Goal: Information Seeking & Learning: Find specific fact

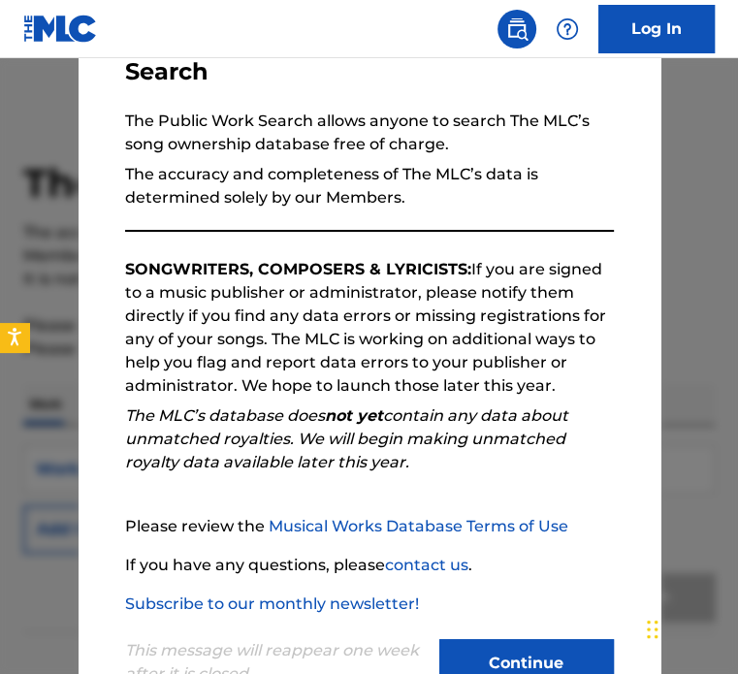
scroll to position [203, 0]
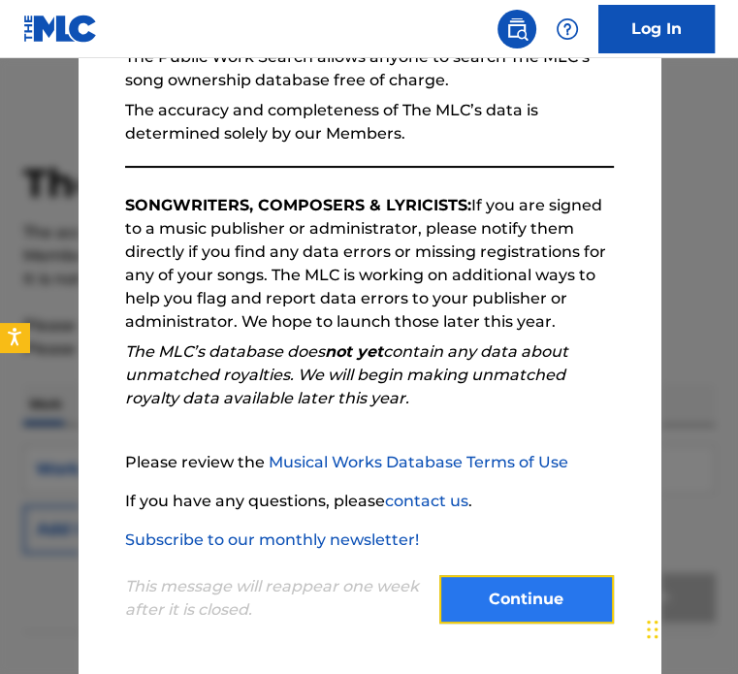
click at [484, 595] on button "Continue" at bounding box center [526, 599] width 174 height 48
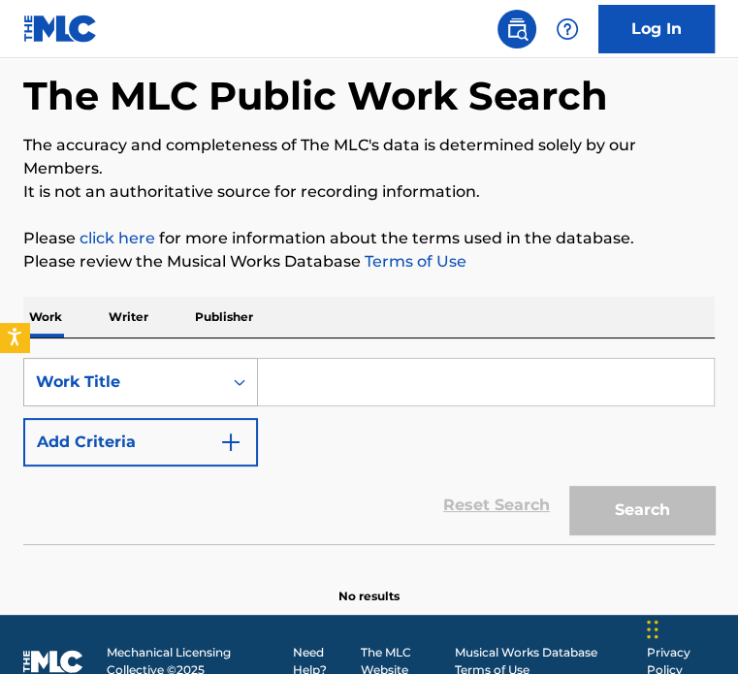
click at [175, 406] on div "Work Title" at bounding box center [140, 382] width 235 height 48
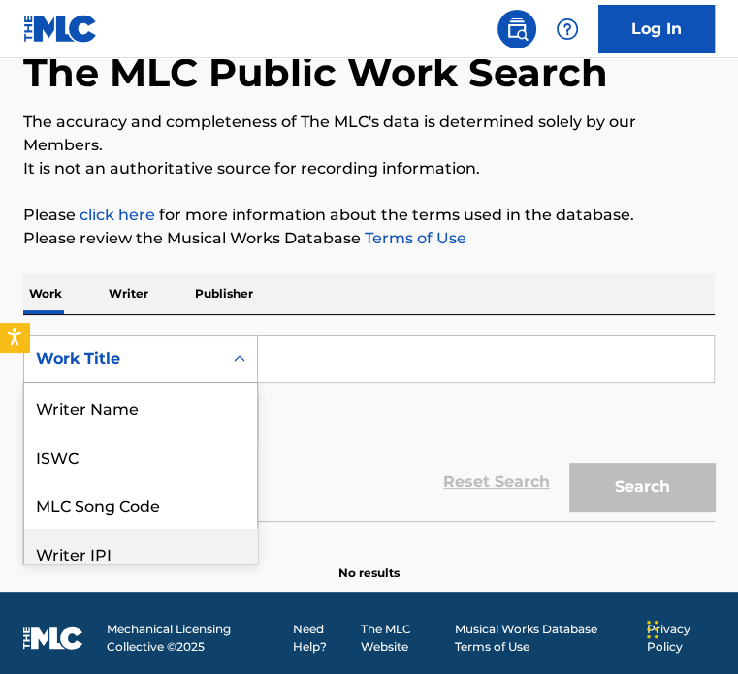
scroll to position [97, 0]
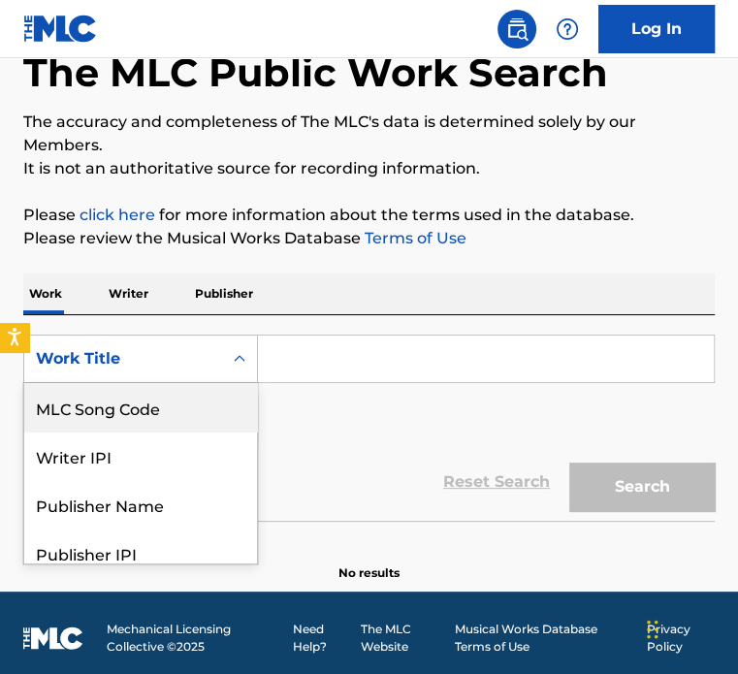
click at [202, 407] on div "MLC Song Code" at bounding box center [140, 407] width 233 height 48
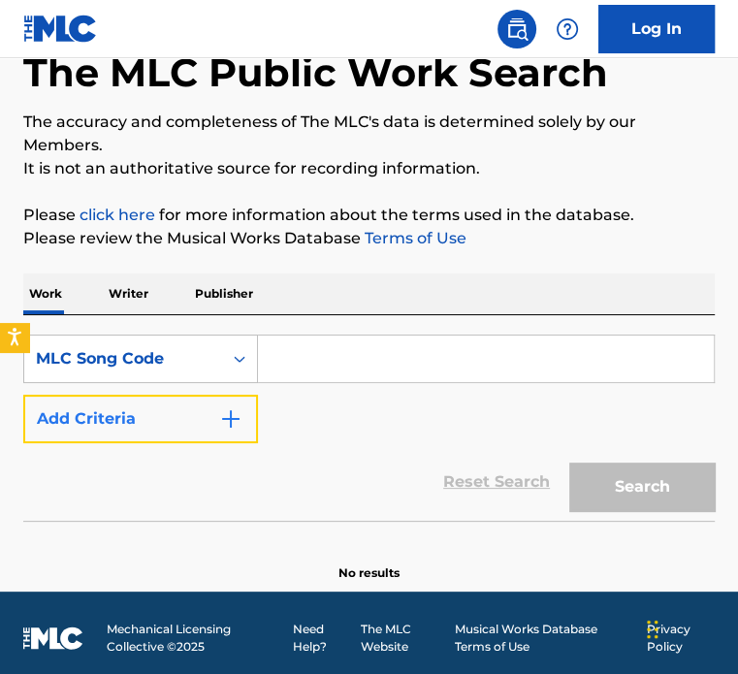
click at [232, 420] on img "Search Form" at bounding box center [230, 418] width 23 height 23
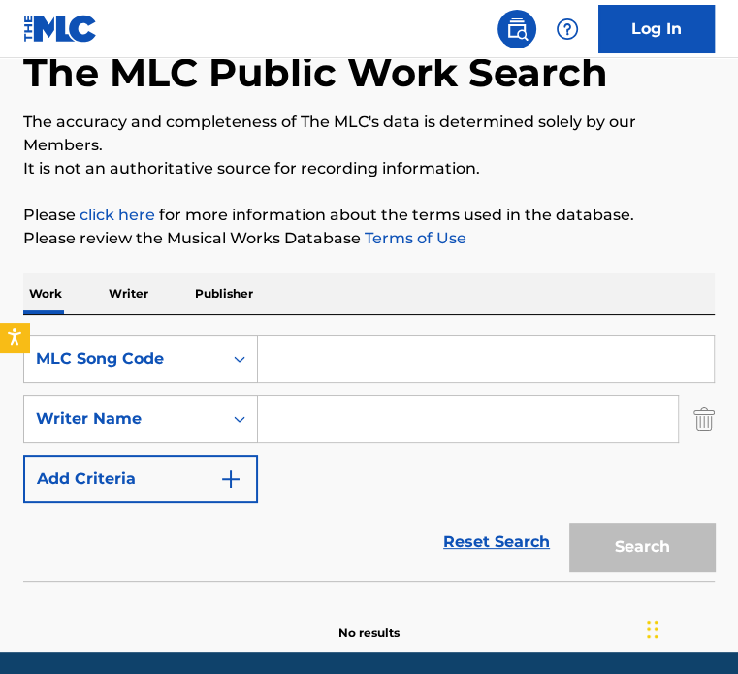
click at [331, 423] on input "Search Form" at bounding box center [468, 418] width 420 height 47
click at [331, 454] on div "SearchWithCriteria3d312dcf-a264-41ba-8b9f-5c31ebe6242e MLC Song Code SearchWith…" at bounding box center [368, 418] width 691 height 169
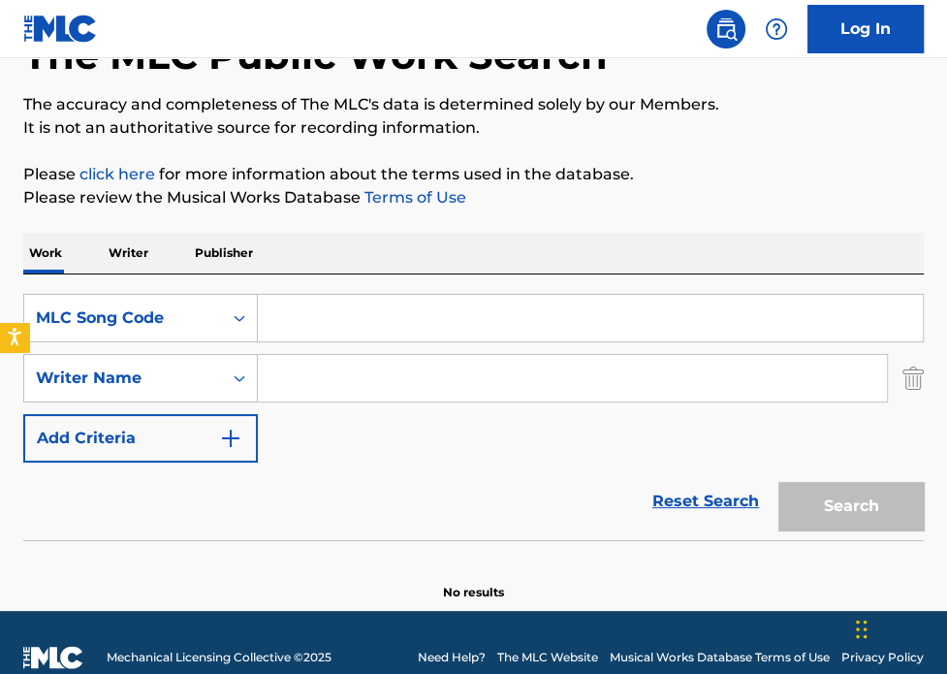
scroll to position [130, 0]
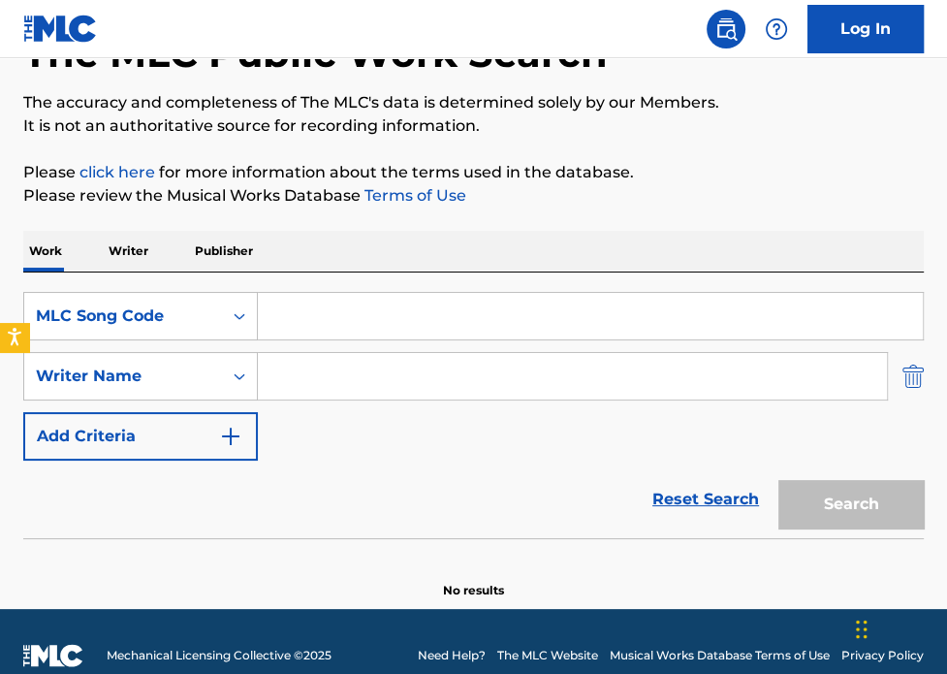
click at [737, 363] on img "Search Form" at bounding box center [912, 376] width 21 height 48
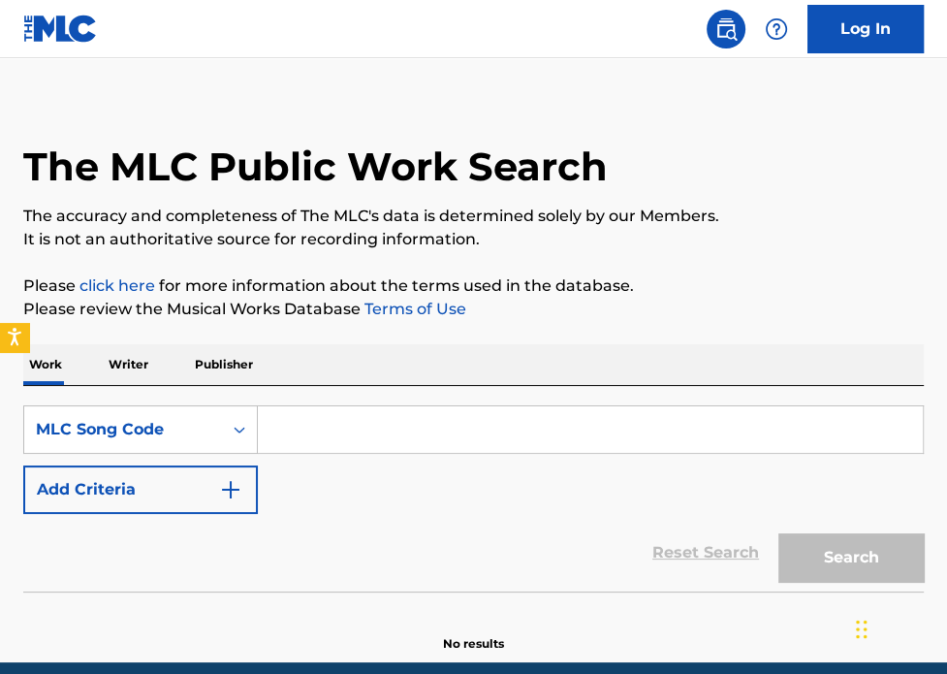
scroll to position [0, 0]
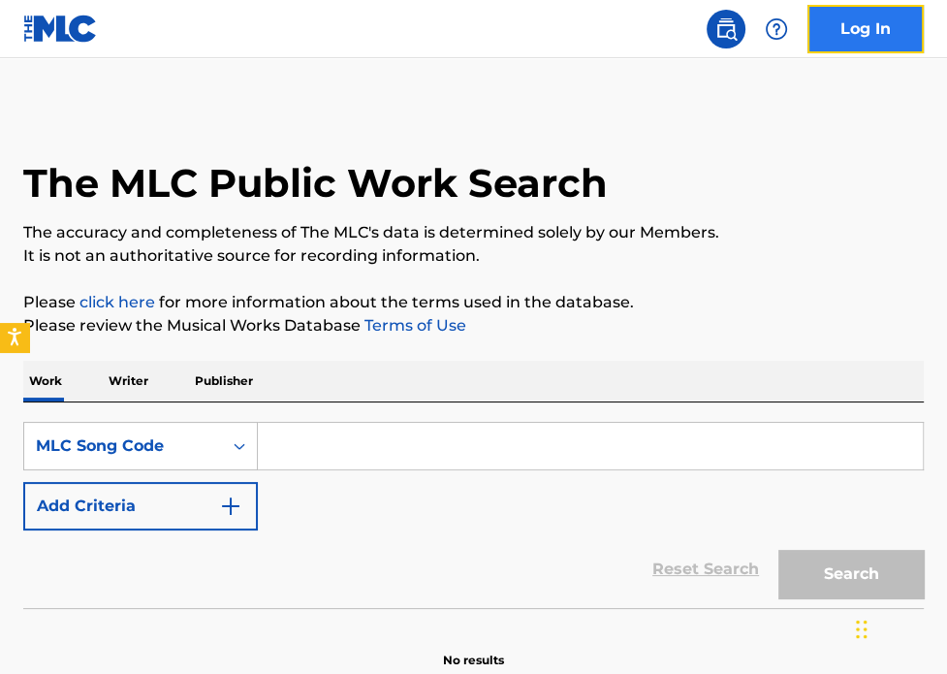
click at [737, 37] on link "Log In" at bounding box center [865, 29] width 116 height 48
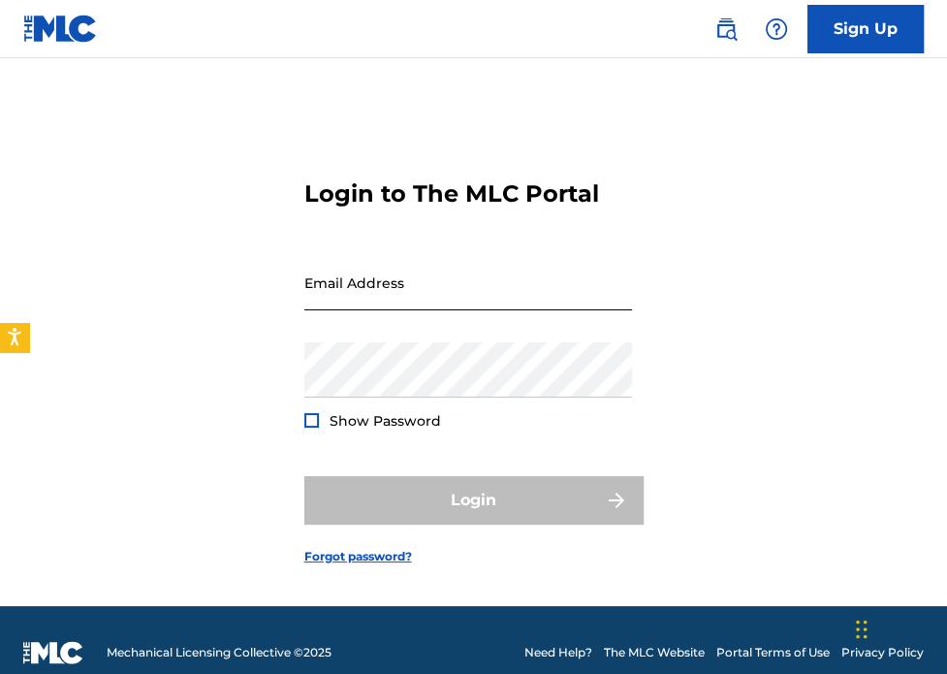
click at [371, 295] on input "Email Address" at bounding box center [468, 282] width 328 height 55
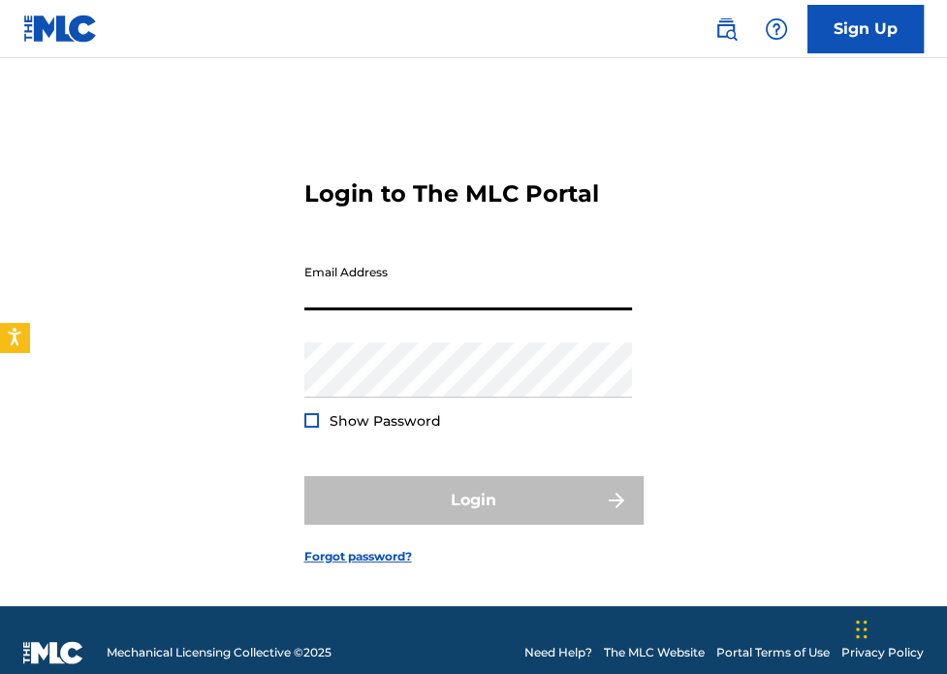
type input "[EMAIL_ADDRESS][DOMAIN_NAME]"
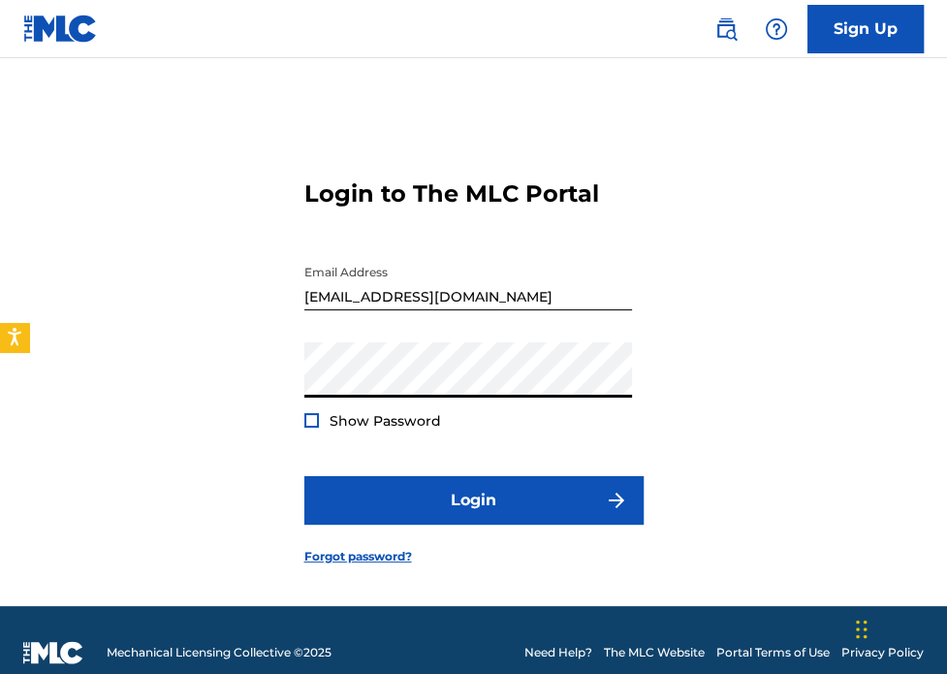
click at [304, 476] on button "Login" at bounding box center [473, 500] width 339 height 48
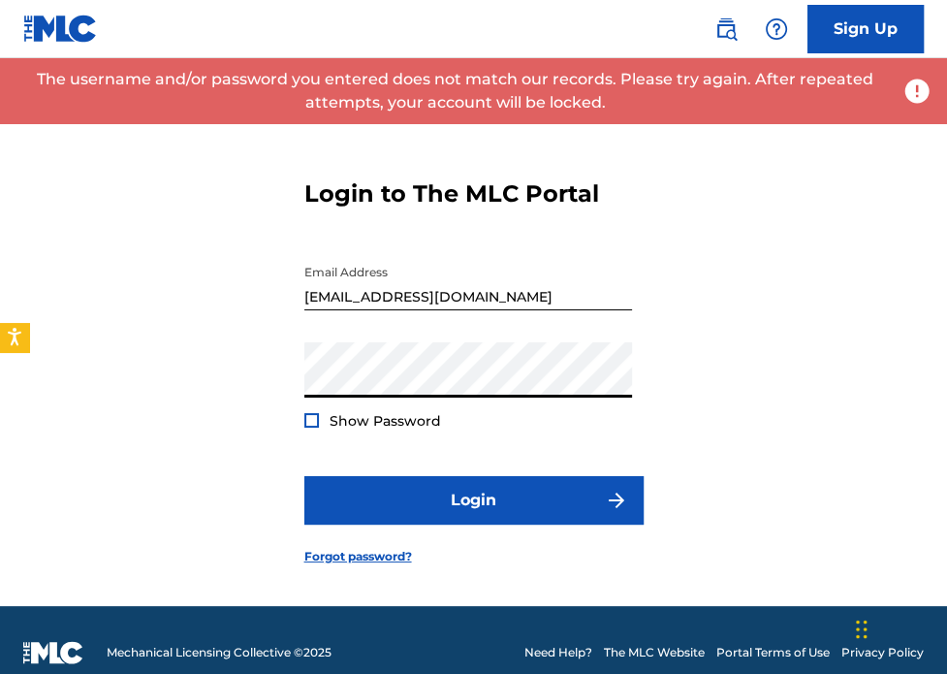
scroll to position [25, 0]
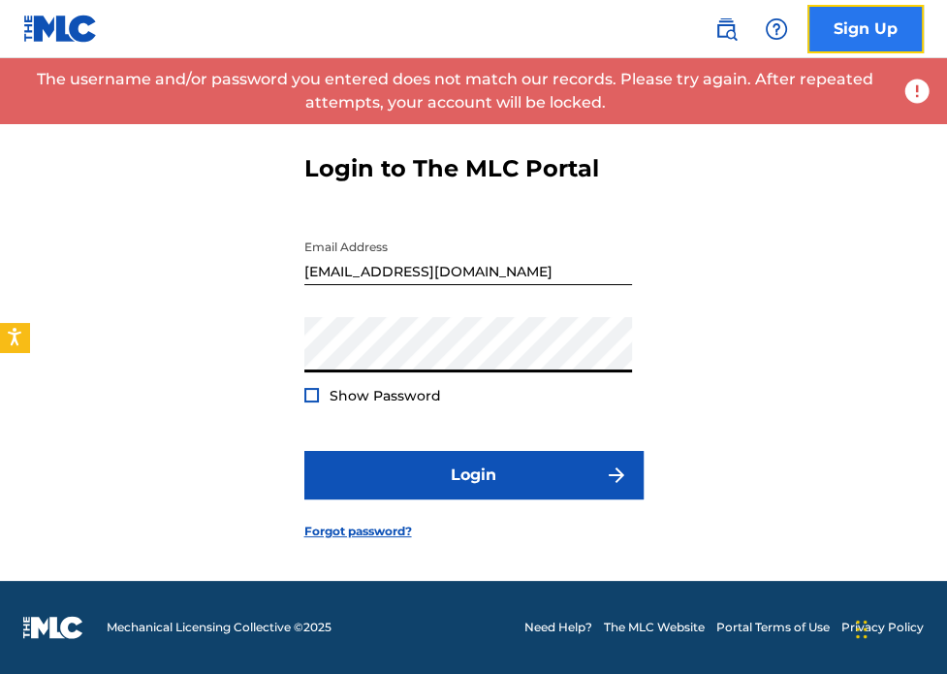
click at [737, 29] on link "Sign Up" at bounding box center [865, 29] width 116 height 48
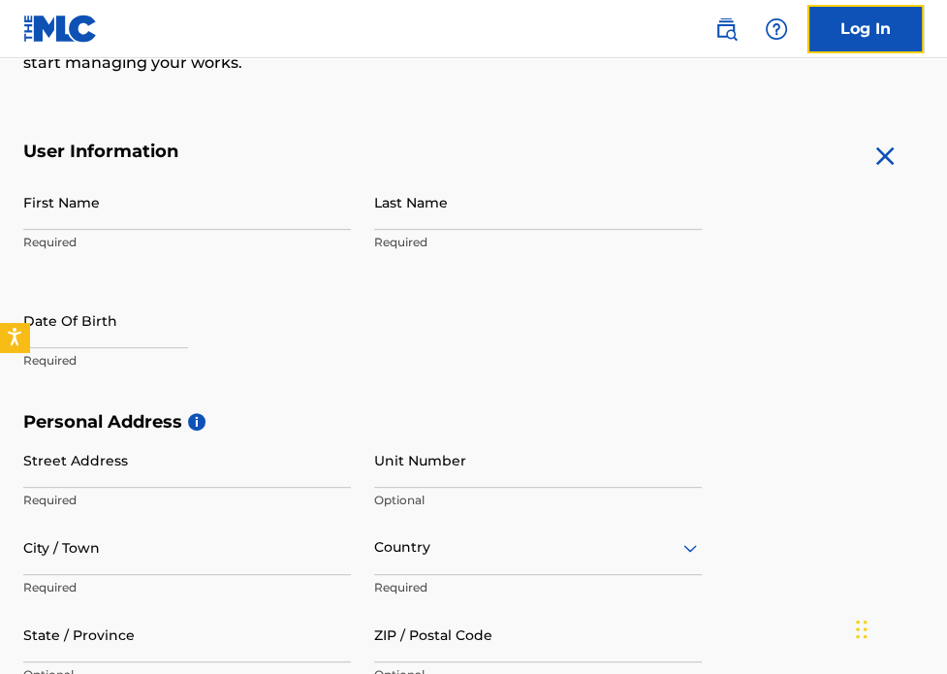
scroll to position [310, 0]
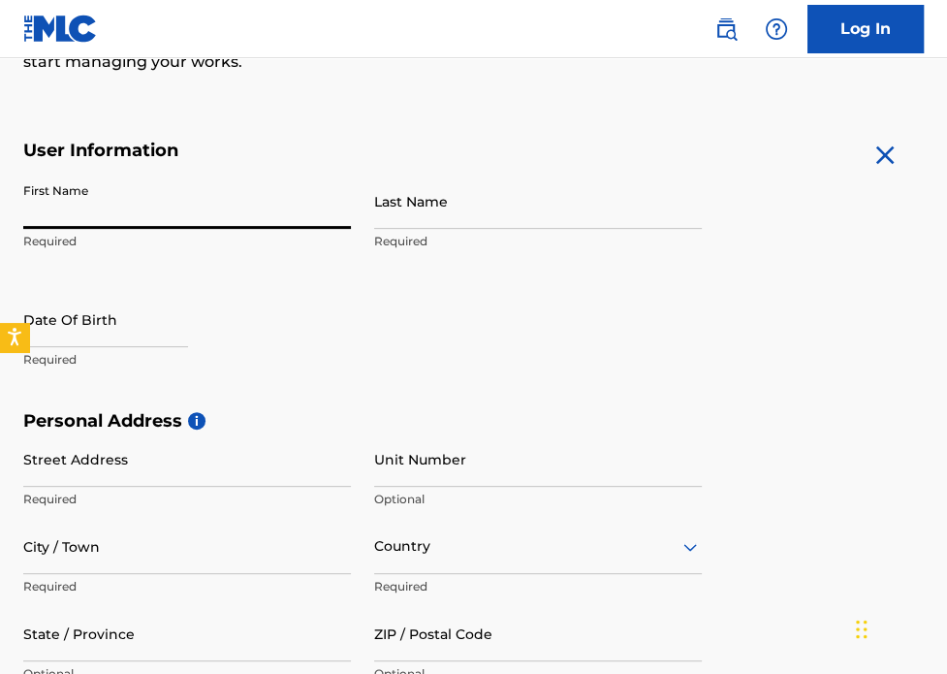
click at [87, 216] on input "First Name" at bounding box center [187, 201] width 328 height 55
type input "[PERSON_NAME]"
click at [409, 212] on input "Last Name" at bounding box center [538, 201] width 328 height 55
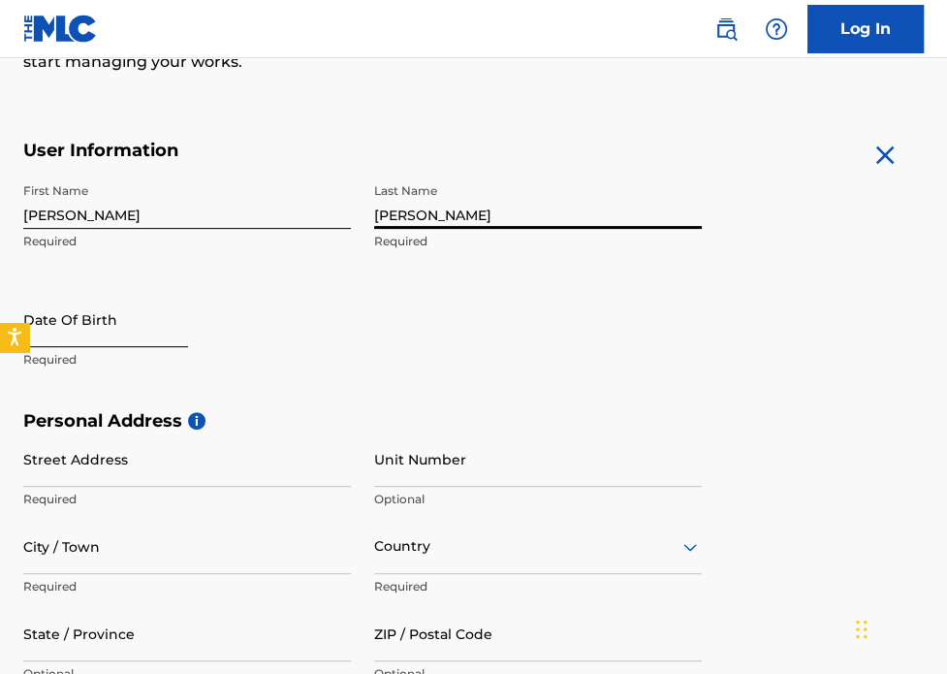
type input "[PERSON_NAME]"
select select "8"
select select "2025"
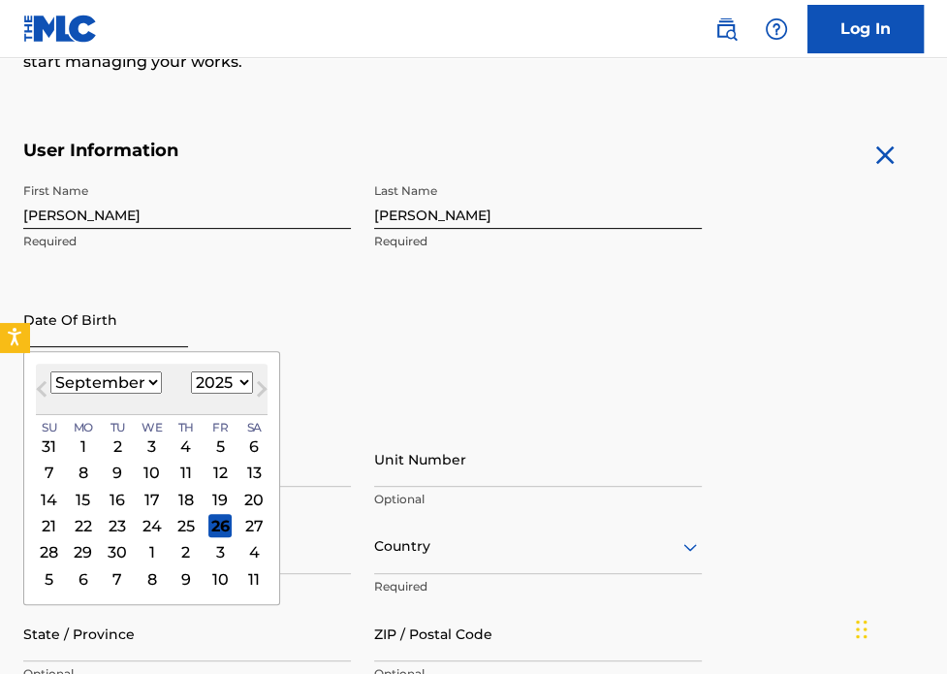
click at [164, 301] on input "text" at bounding box center [105, 319] width 165 height 55
click at [149, 383] on select "January February March April May June July August September October November De…" at bounding box center [105, 382] width 111 height 22
select select "11"
click at [50, 371] on select "January February March April May June July August September October November De…" at bounding box center [105, 382] width 111 height 22
click at [224, 375] on select "1899 1900 1901 1902 1903 1904 1905 1906 1907 1908 1909 1910 1911 1912 1913 1914…" at bounding box center [222, 382] width 62 height 22
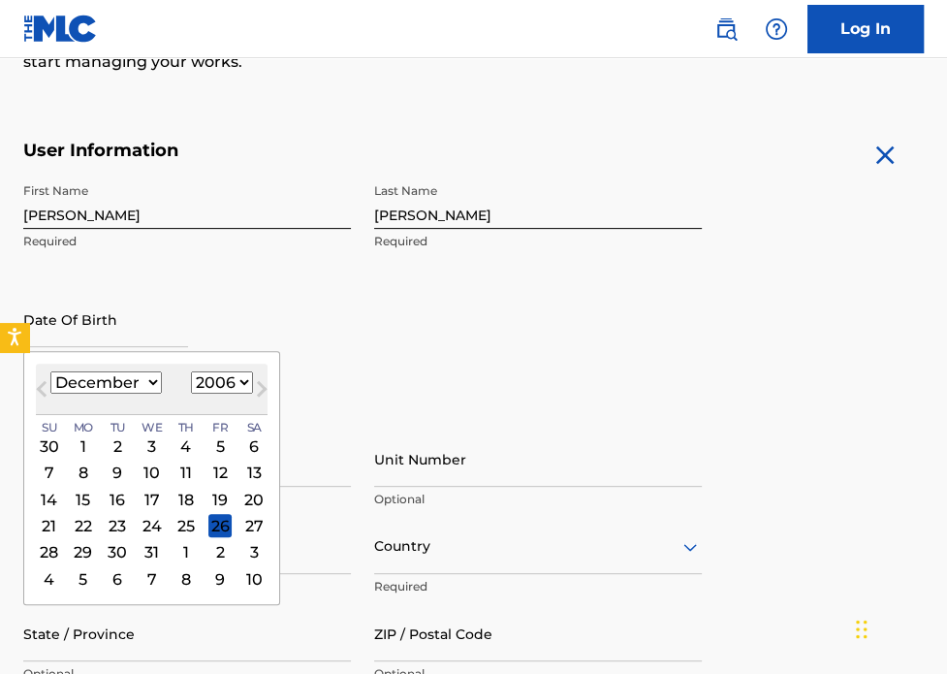
click at [191, 371] on select "1899 1900 1901 1902 1903 1904 1905 1906 1907 1908 1909 1910 1911 1912 1913 1914…" at bounding box center [222, 382] width 62 height 22
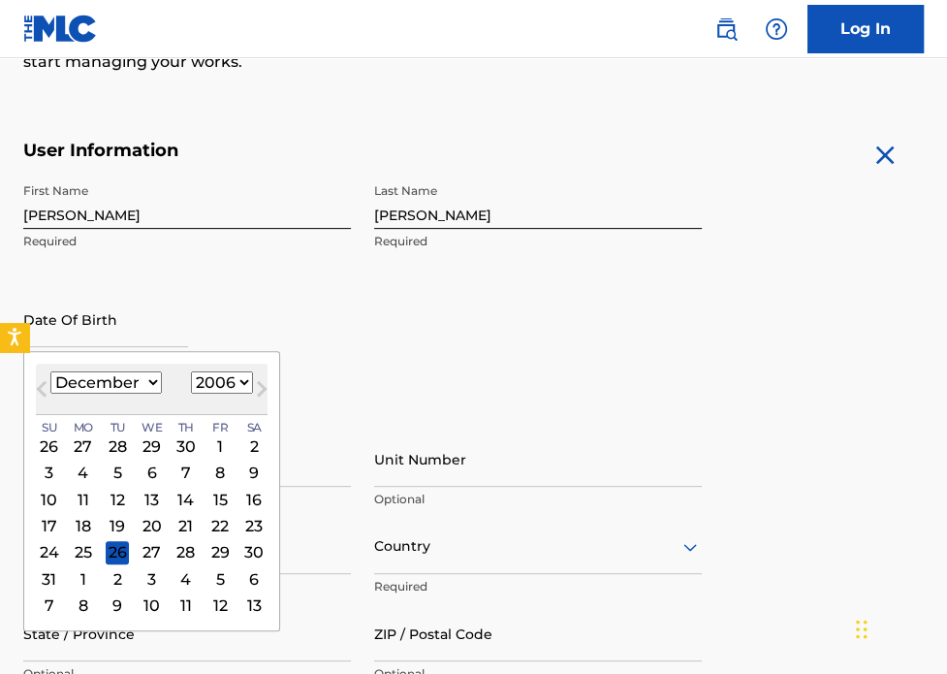
click at [241, 382] on select "1899 1900 1901 1902 1903 1904 1905 1906 1907 1908 1909 1910 1911 1912 1913 1914…" at bounding box center [222, 382] width 62 height 22
select select "2005"
click at [191, 371] on select "1899 1900 1901 1902 1903 1904 1905 1906 1907 1908 1909 1910 1911 1912 1913 1914…" at bounding box center [222, 382] width 62 height 22
click at [250, 552] on div "31" at bounding box center [253, 552] width 23 height 23
type input "December 31 2005"
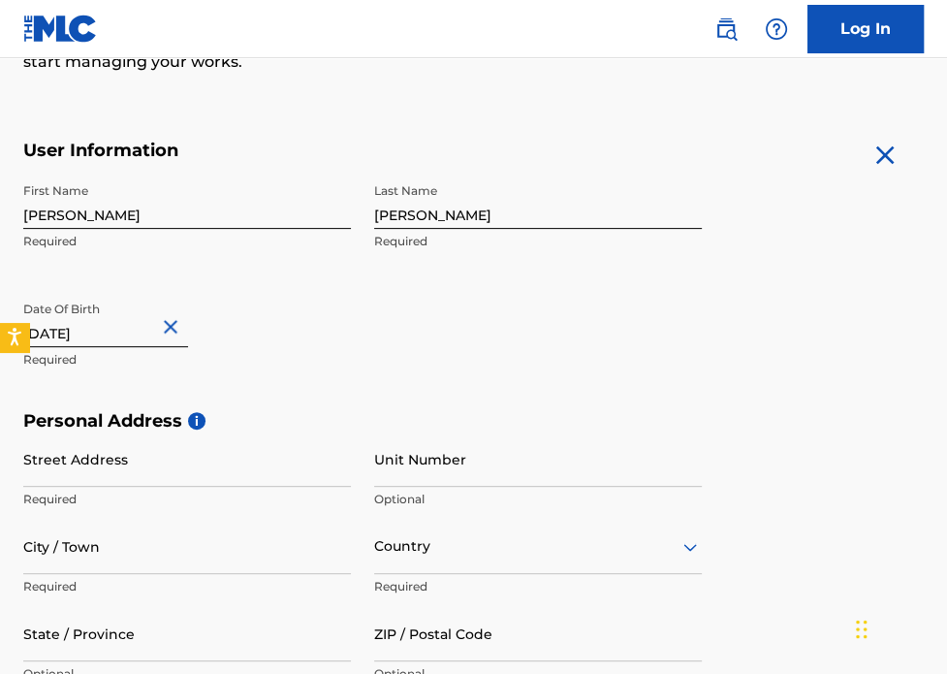
scroll to position [395, 0]
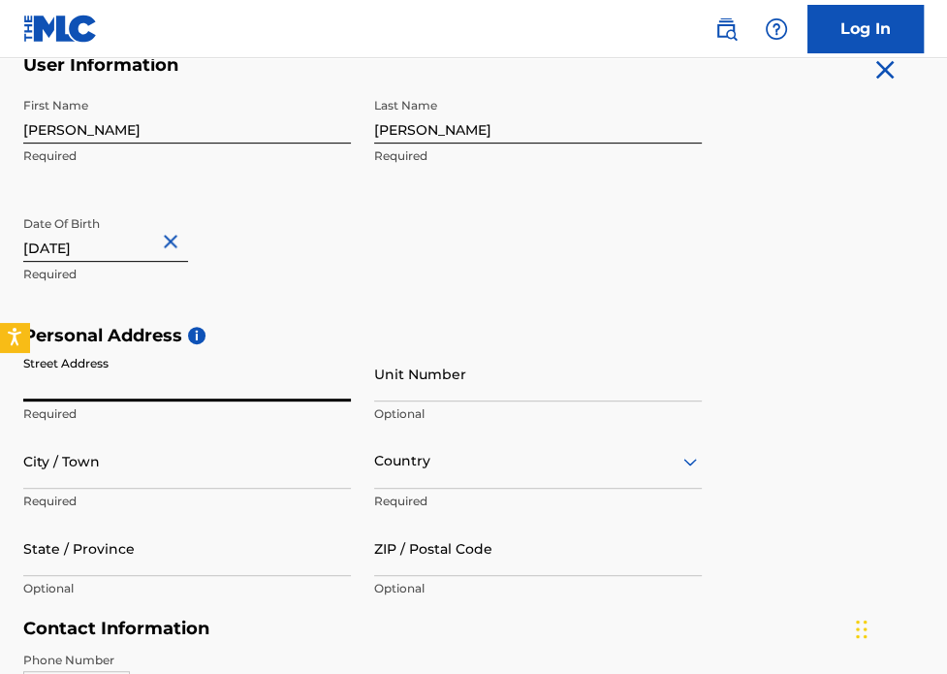
click at [144, 389] on input "Street Address" at bounding box center [187, 373] width 328 height 55
type input "3414 Clarence Avenue"
type input "1"
type input "Berwyn"
type input "[GEOGRAPHIC_DATA]"
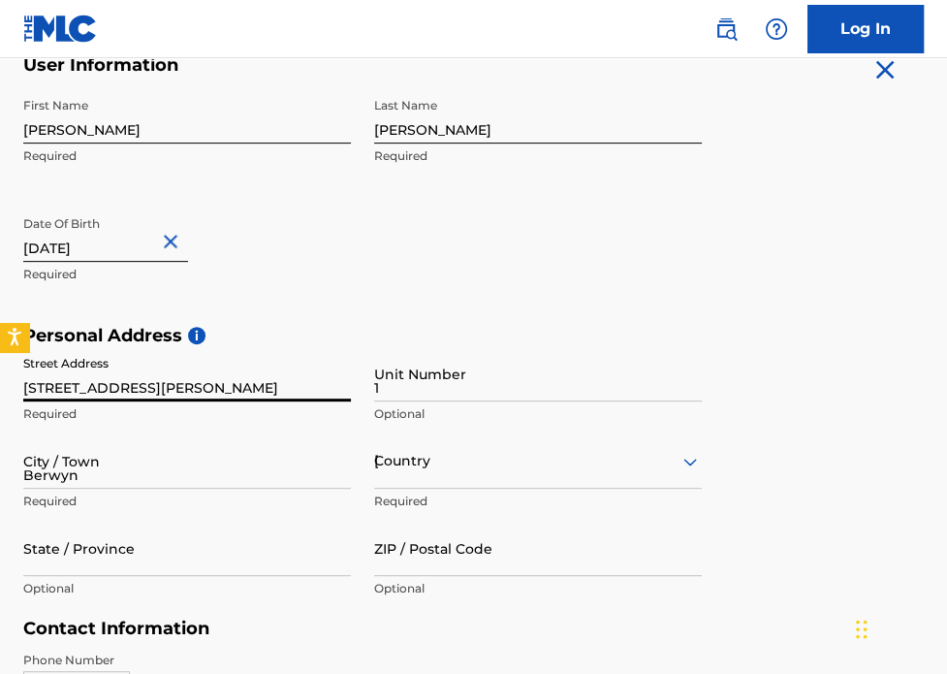
type input "IL"
type input "60402"
type input "708"
type input "7381641"
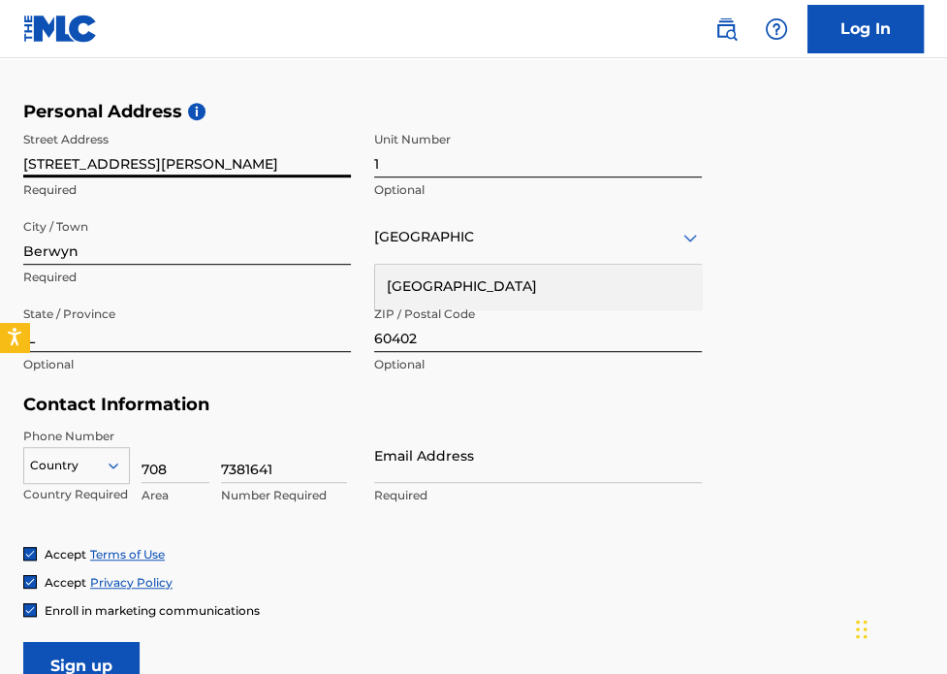
scroll to position [620, 0]
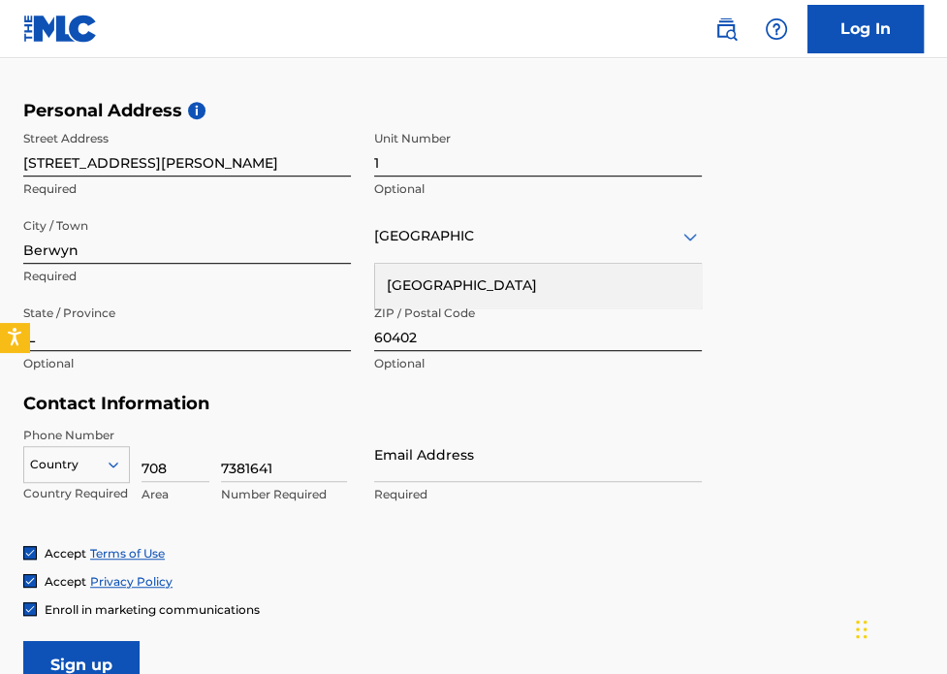
click at [459, 278] on div "[GEOGRAPHIC_DATA]" at bounding box center [538, 286] width 326 height 44
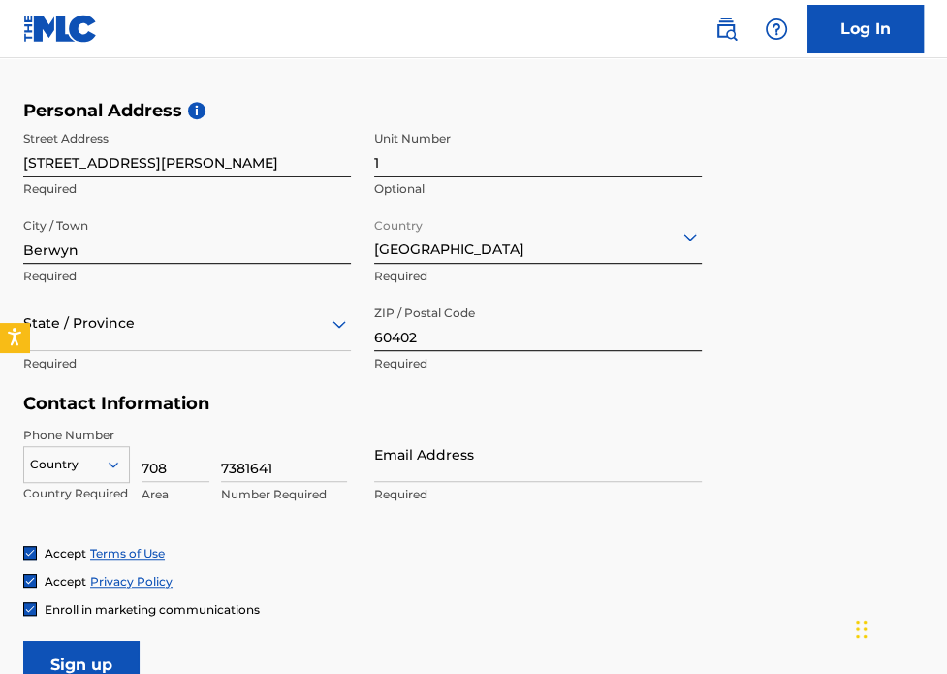
click at [159, 318] on div at bounding box center [187, 323] width 328 height 24
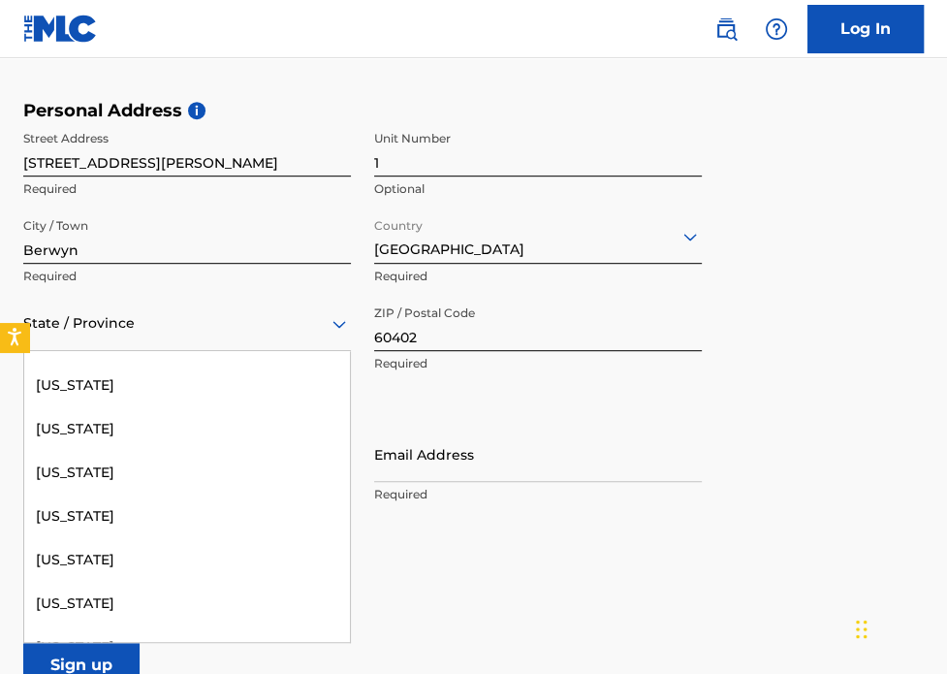
scroll to position [562, 0]
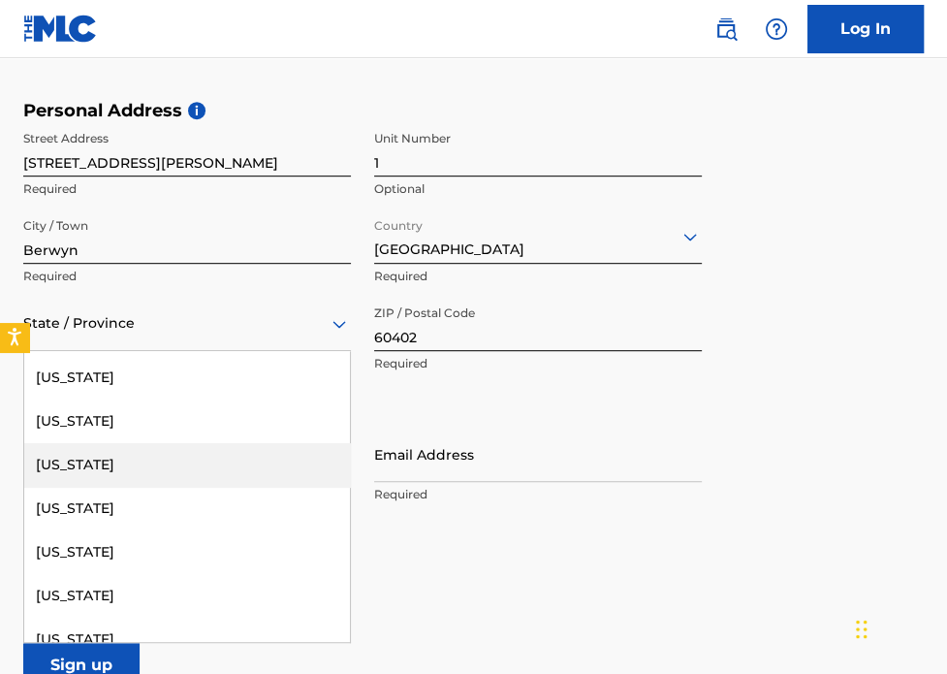
click at [125, 460] on div "Illinois" at bounding box center [187, 465] width 326 height 44
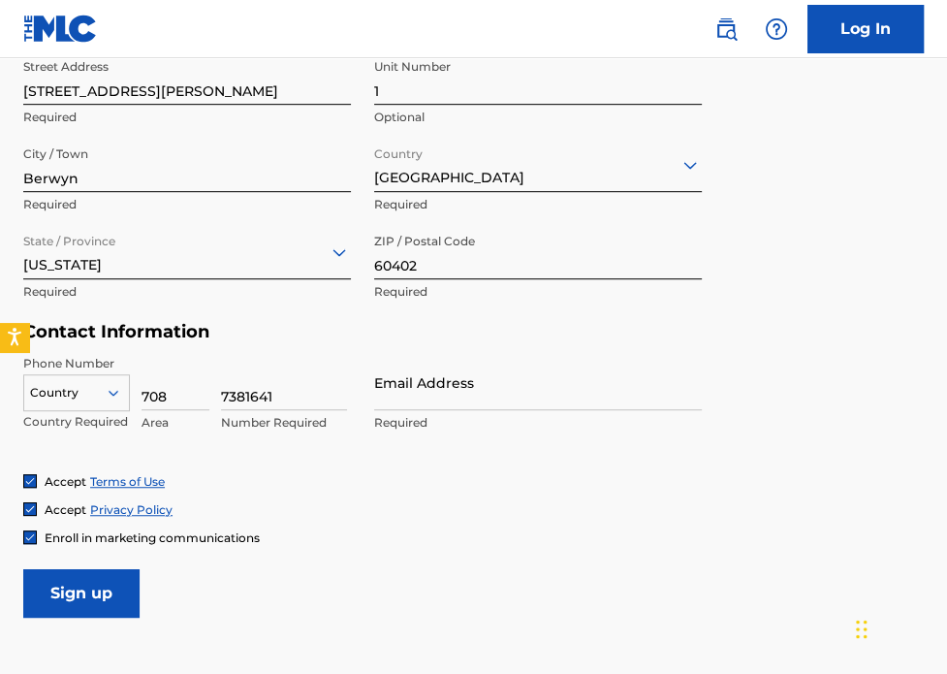
scroll to position [712, 0]
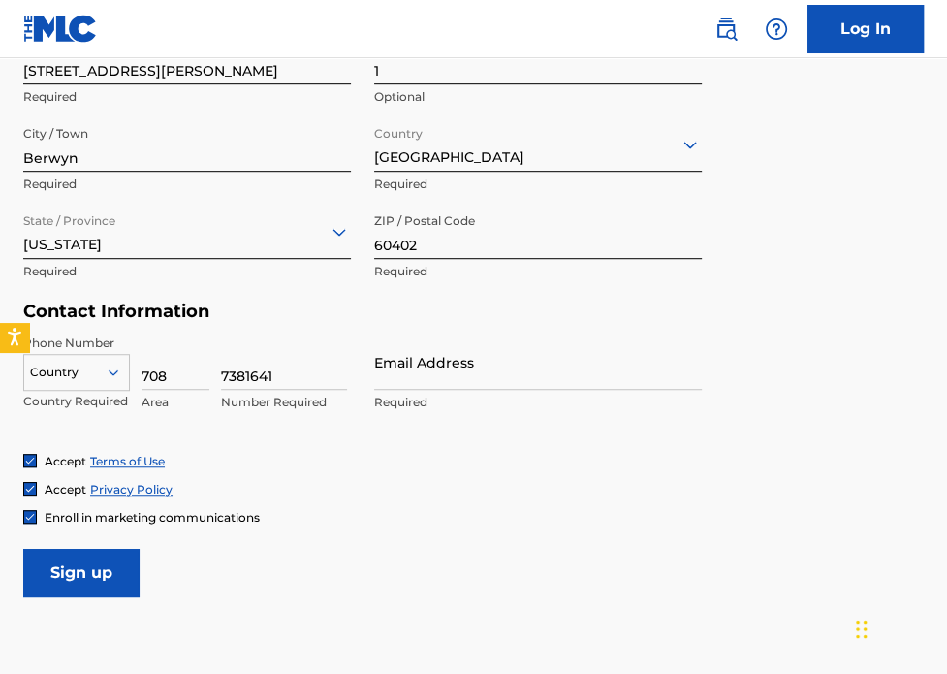
click at [97, 383] on div "Country" at bounding box center [76, 368] width 107 height 29
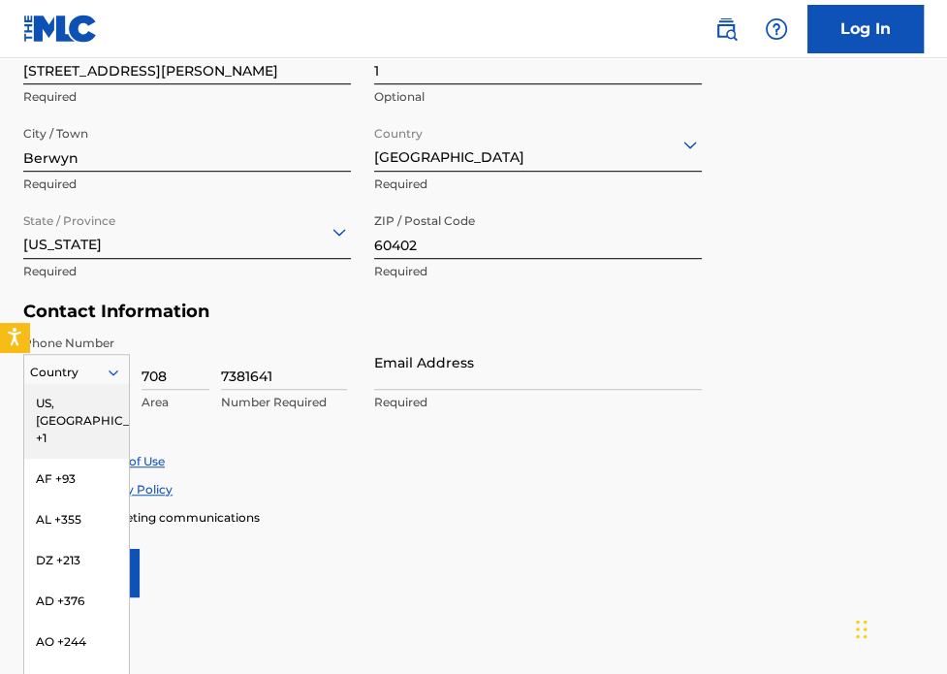
click at [83, 391] on div "US, CA +1" at bounding box center [76, 421] width 105 height 76
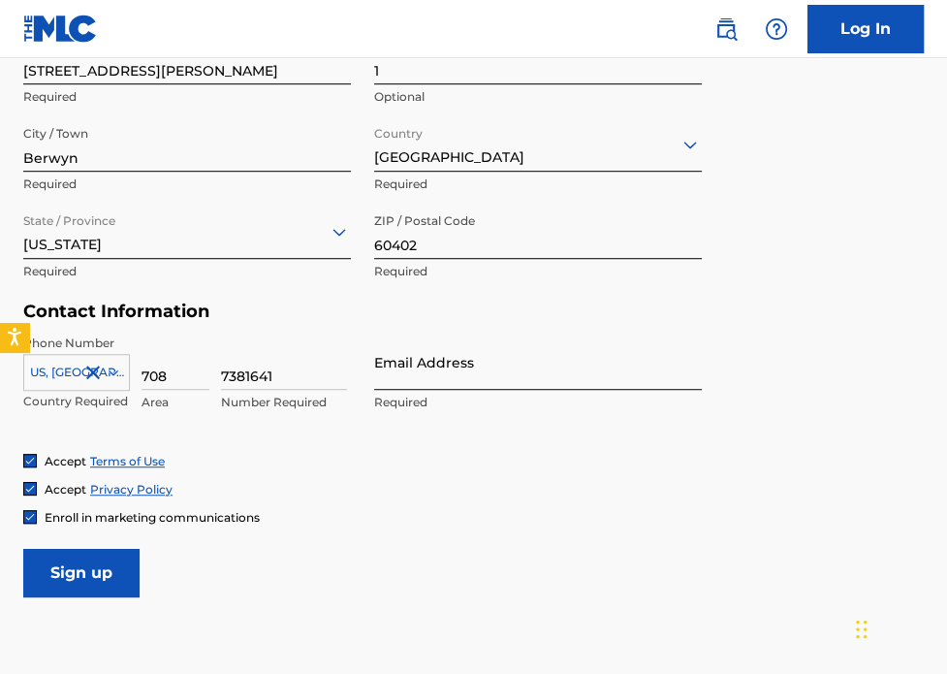
click at [405, 375] on input "Email Address" at bounding box center [538, 361] width 328 height 55
type input "[EMAIL_ADDRESS][DOMAIN_NAME]"
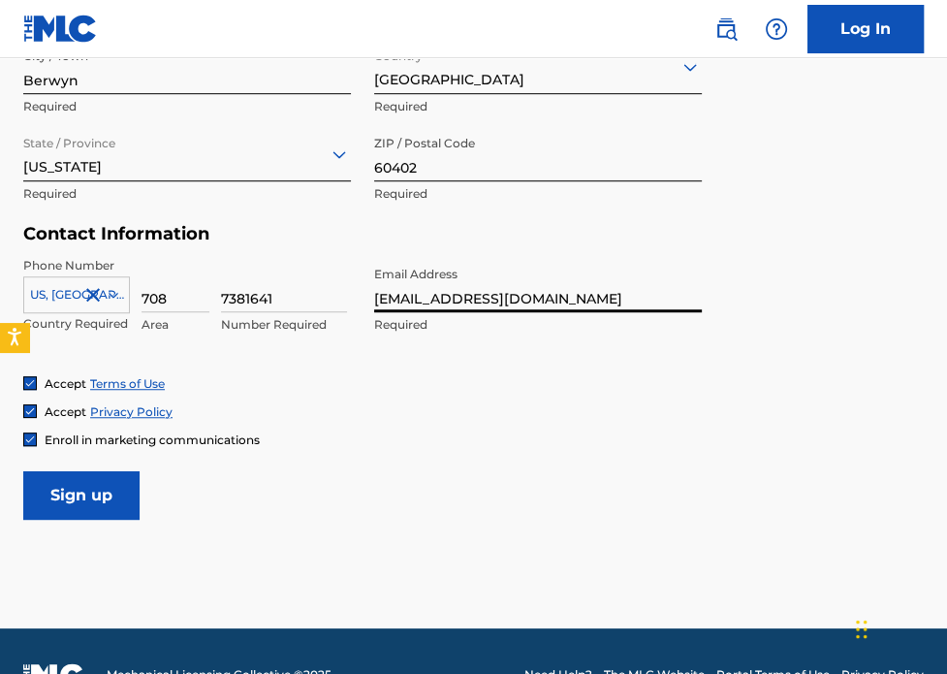
scroll to position [791, 0]
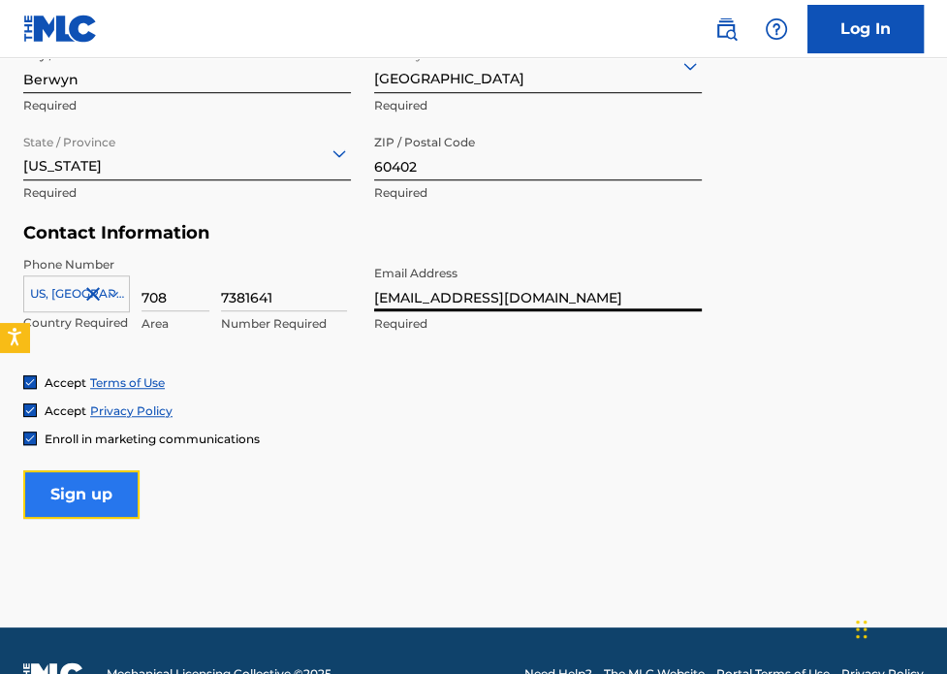
click at [68, 483] on input "Sign up" at bounding box center [81, 494] width 116 height 48
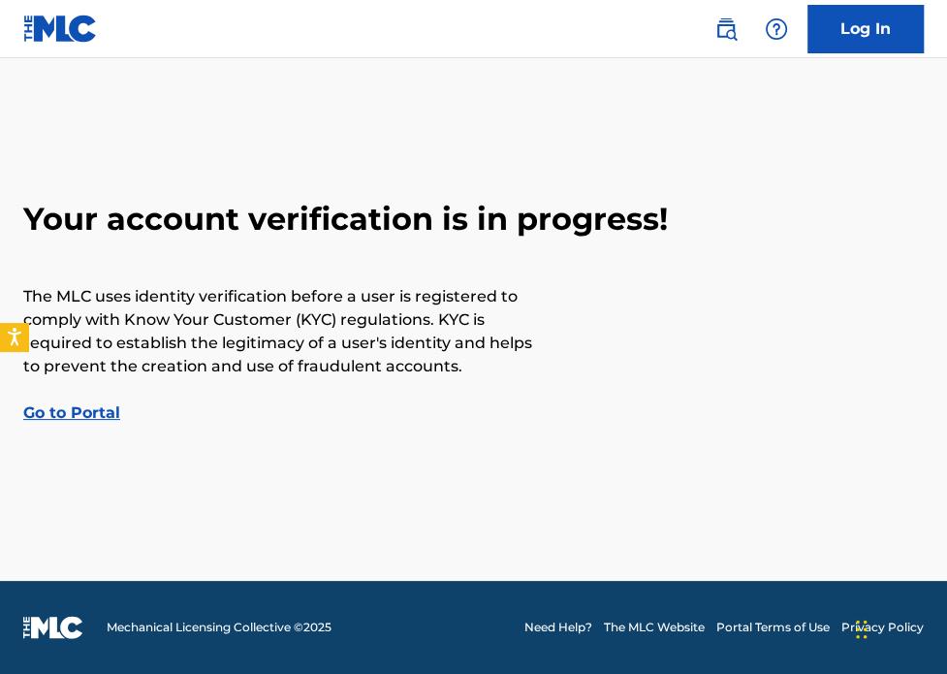
click at [82, 410] on link "Go to Portal" at bounding box center [71, 412] width 97 height 18
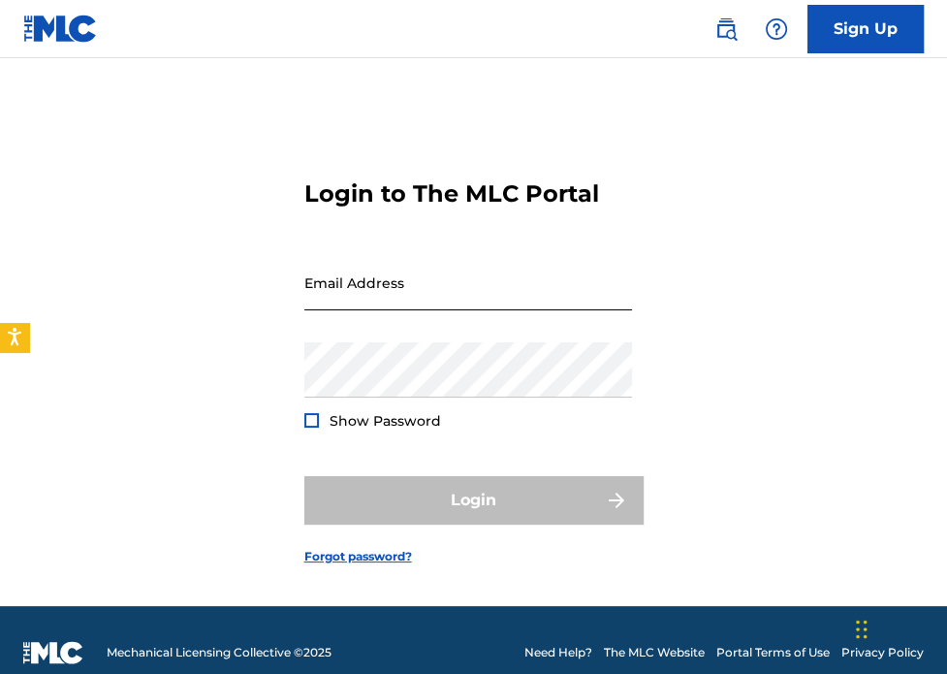
click at [336, 280] on input "Email Address" at bounding box center [468, 282] width 328 height 55
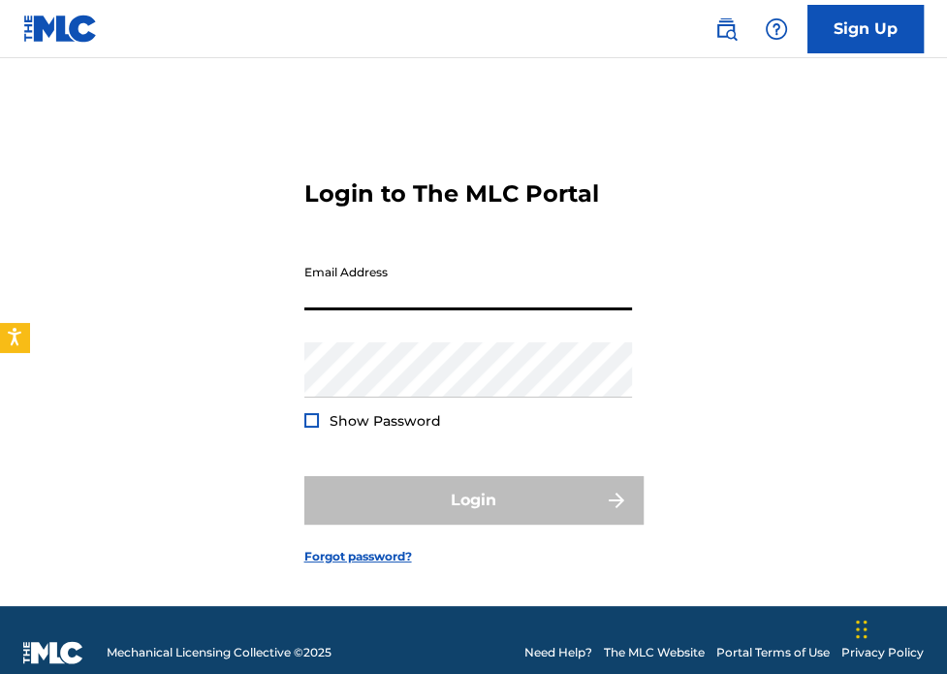
type input "[EMAIL_ADDRESS][DOMAIN_NAME]"
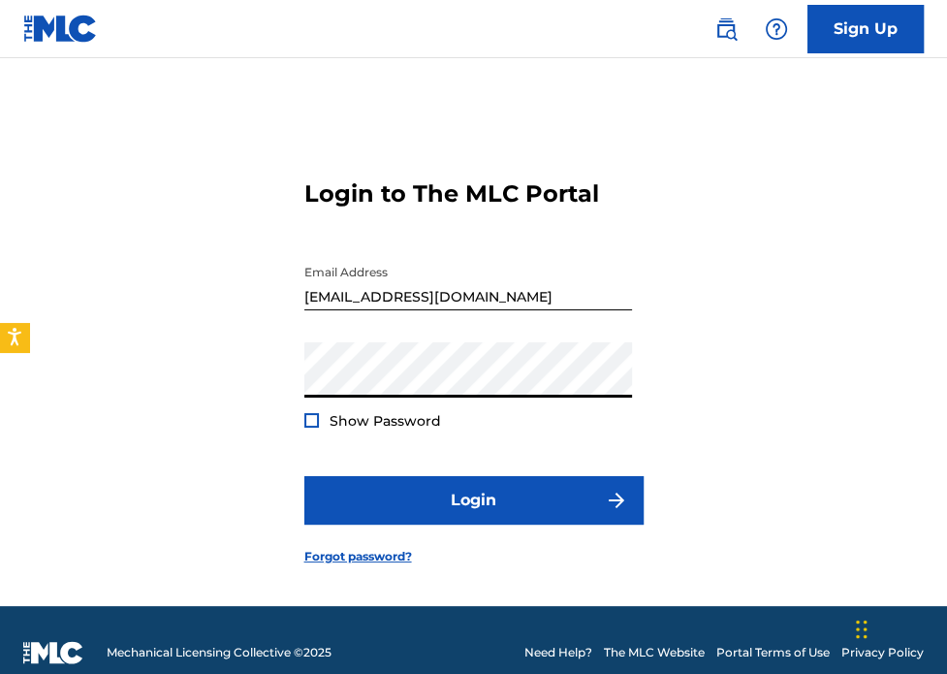
click at [304, 476] on button "Login" at bounding box center [473, 500] width 339 height 48
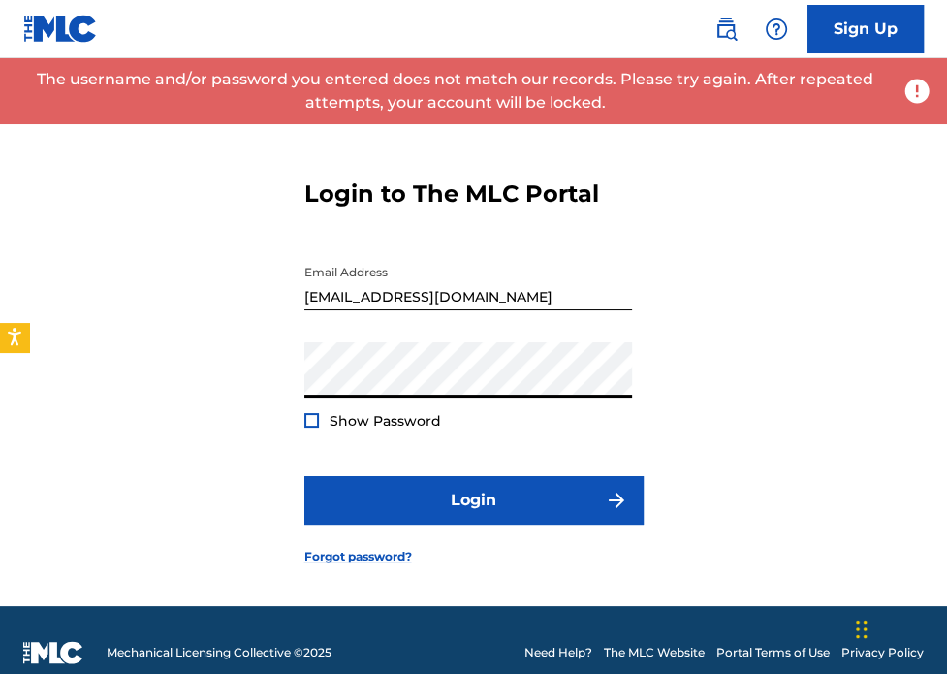
click at [304, 476] on button "Login" at bounding box center [473, 500] width 339 height 48
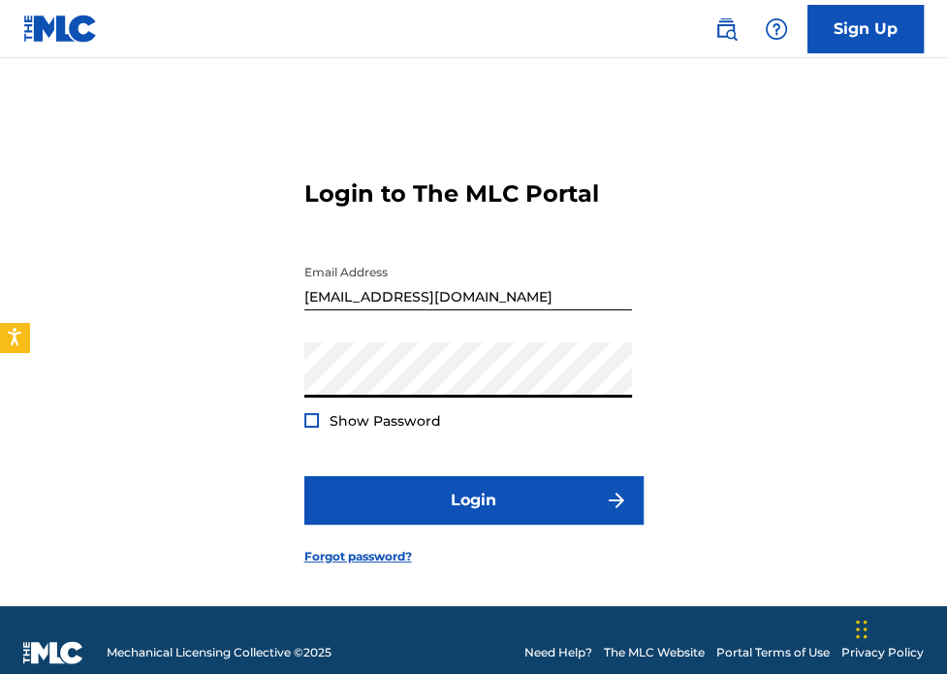
click at [304, 476] on button "Login" at bounding box center [473, 500] width 339 height 48
click at [389, 553] on link "Forgot password?" at bounding box center [358, 556] width 108 height 17
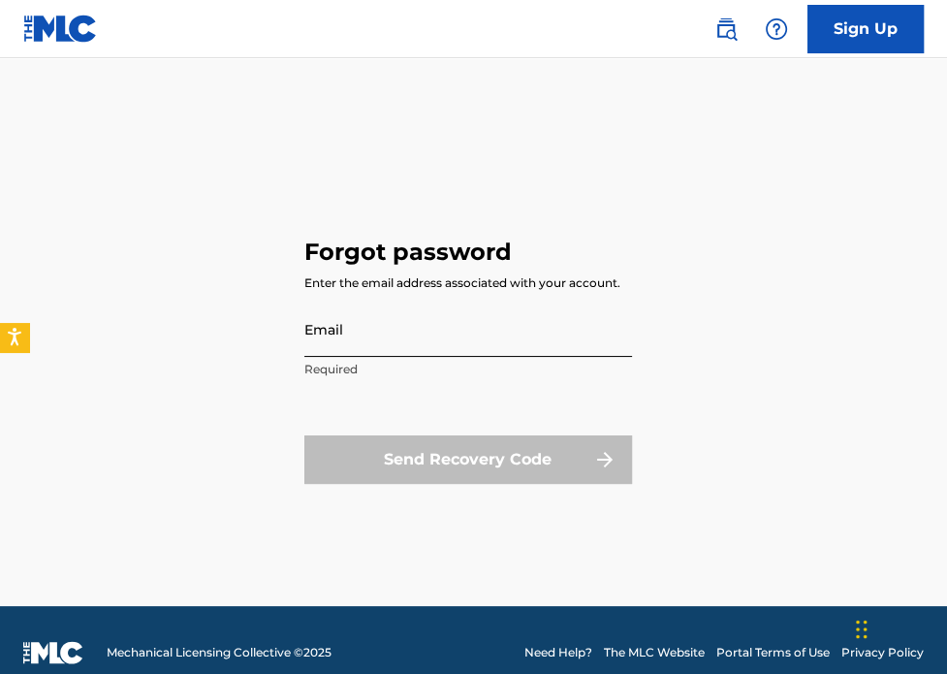
click at [323, 320] on input "Email" at bounding box center [468, 328] width 328 height 55
type input "[EMAIL_ADDRESS][DOMAIN_NAME]"
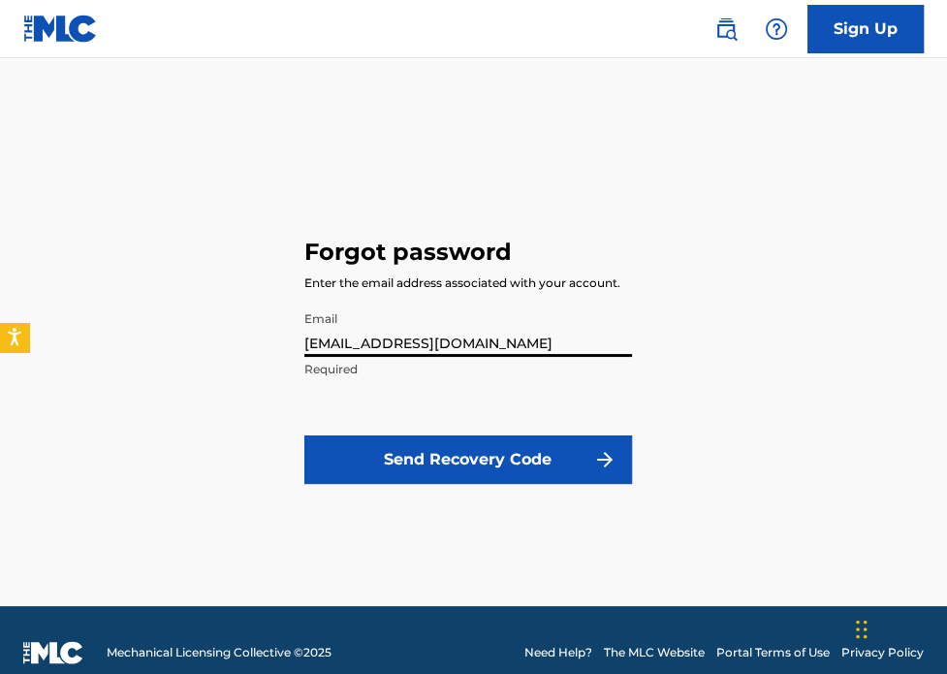
click button "Send Recovery Code" at bounding box center [468, 459] width 328 height 48
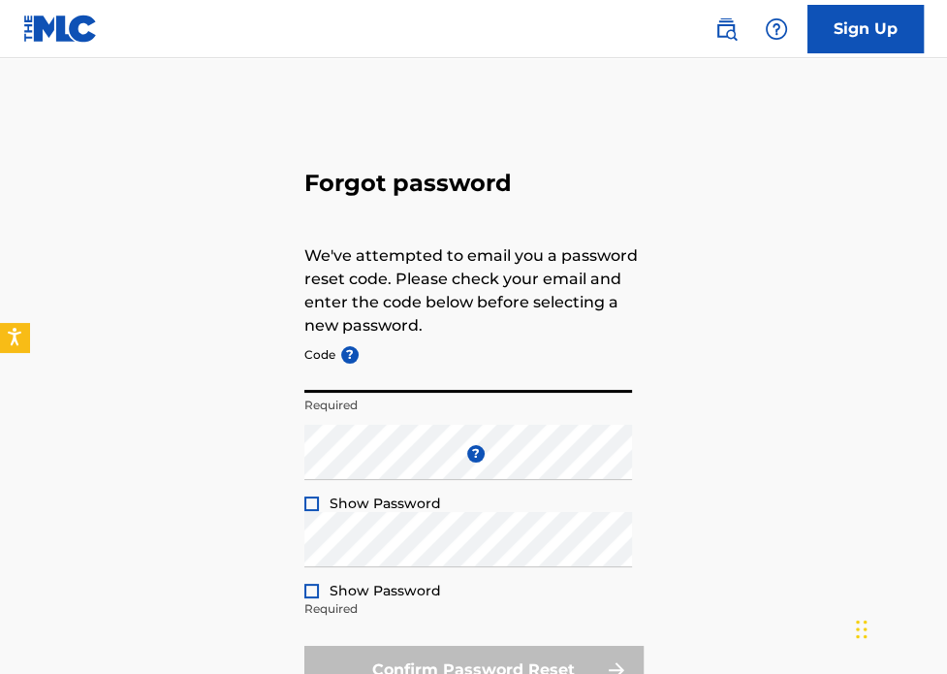
click at [384, 375] on input "Code ?" at bounding box center [468, 364] width 328 height 55
type input "FP_6556eb357e0f4750614685023e73"
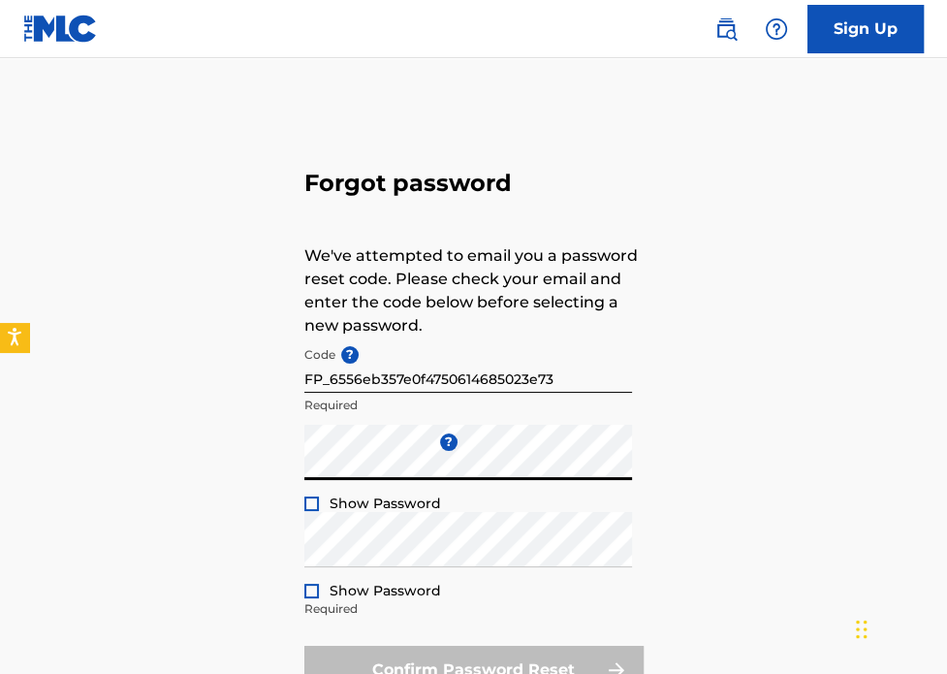
click at [312, 496] on div at bounding box center [311, 503] width 15 height 15
click at [312, 498] on img at bounding box center [311, 503] width 11 height 11
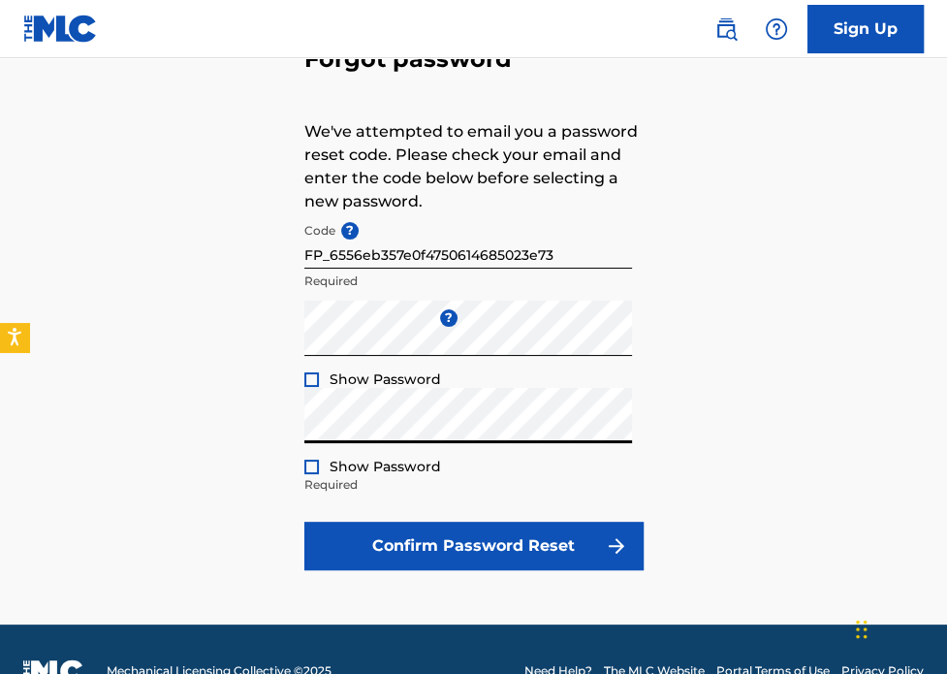
scroll to position [127, 0]
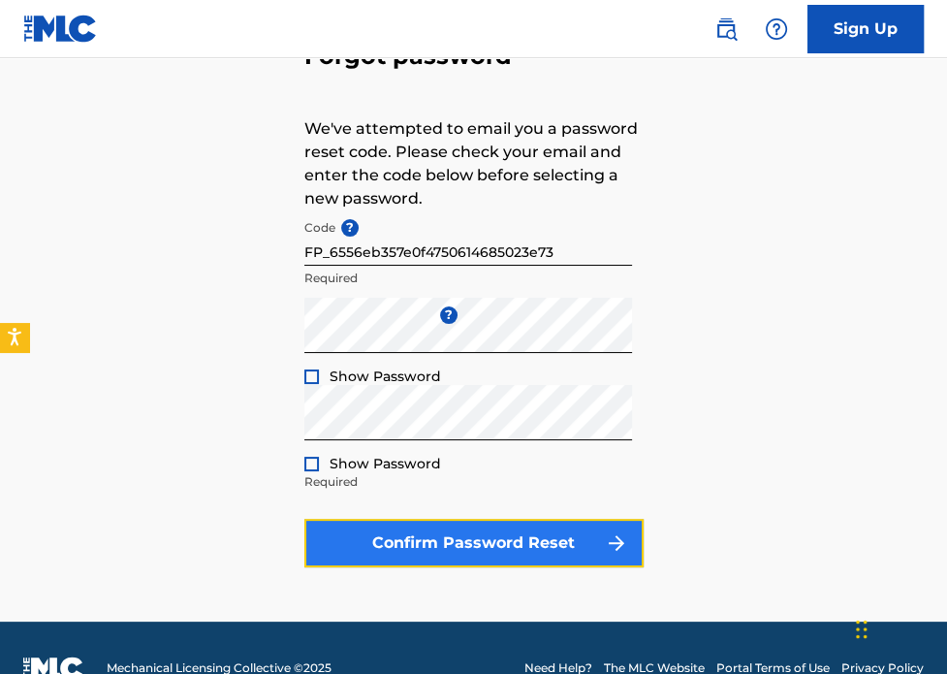
click at [375, 548] on button "Confirm Password Reset" at bounding box center [473, 543] width 339 height 48
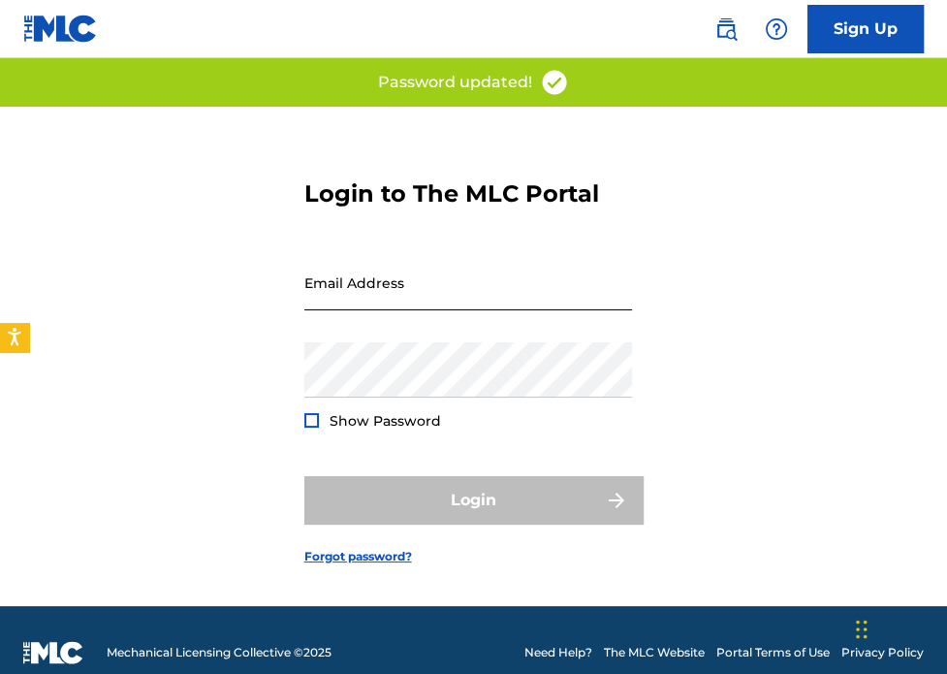
click at [391, 273] on input "Email Address" at bounding box center [468, 282] width 328 height 55
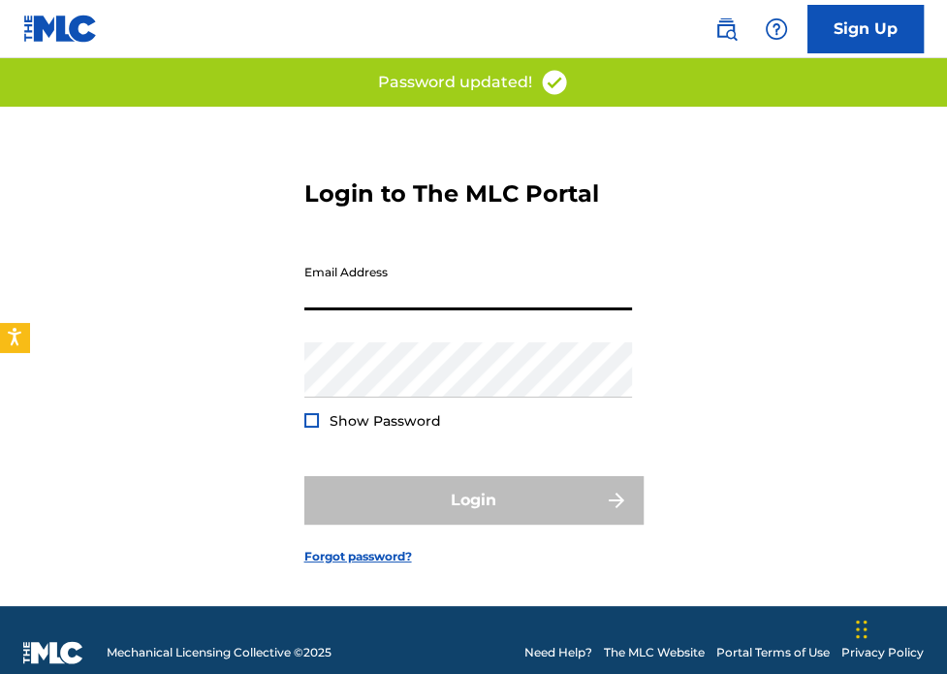
type input "[EMAIL_ADDRESS][DOMAIN_NAME]"
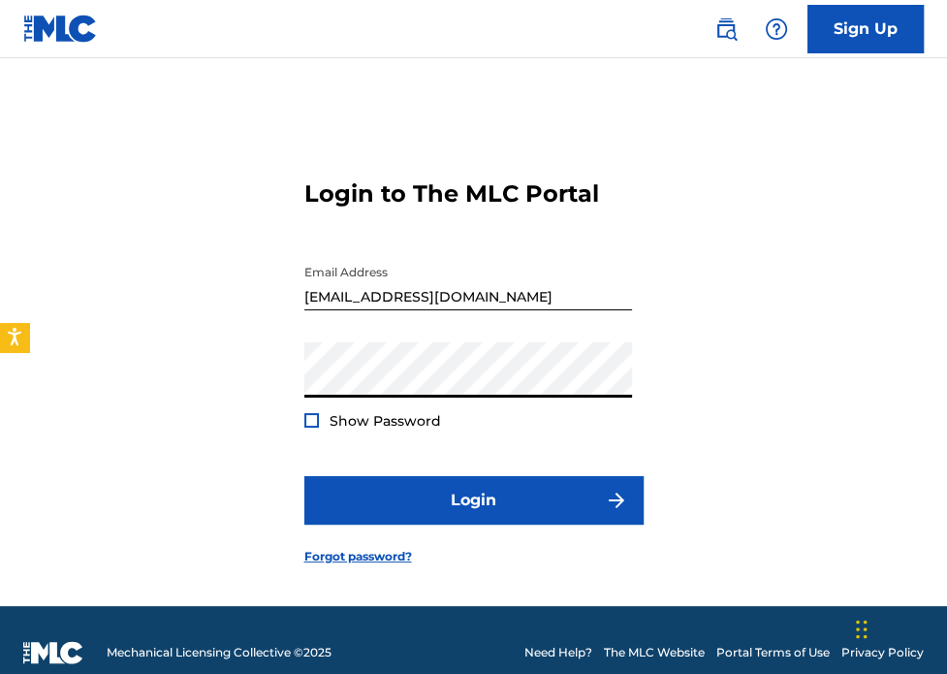
click at [304, 476] on button "Login" at bounding box center [473, 500] width 339 height 48
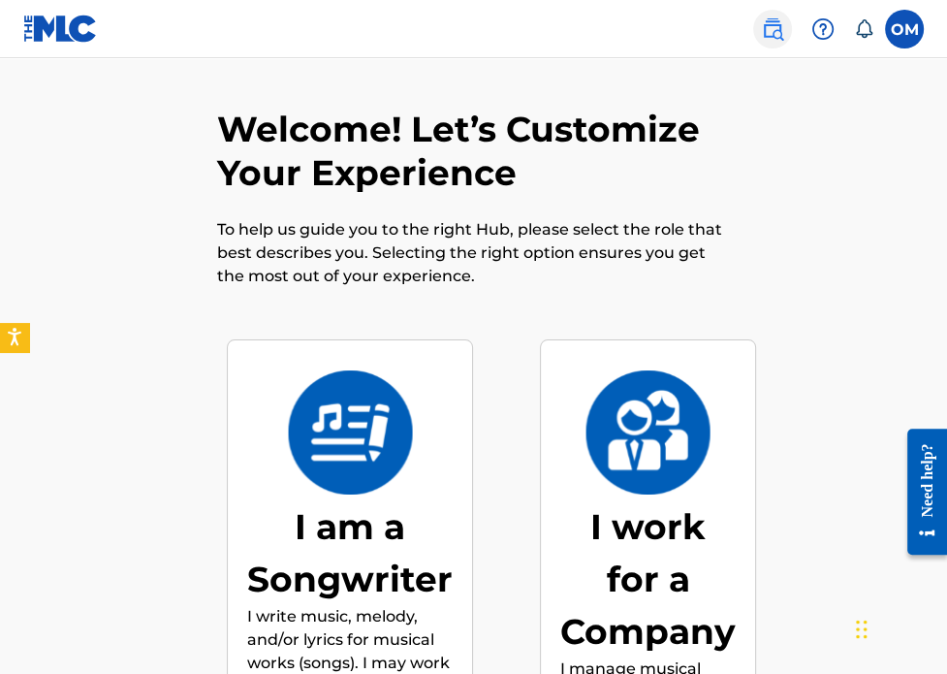
click at [778, 38] on img at bounding box center [772, 28] width 23 height 23
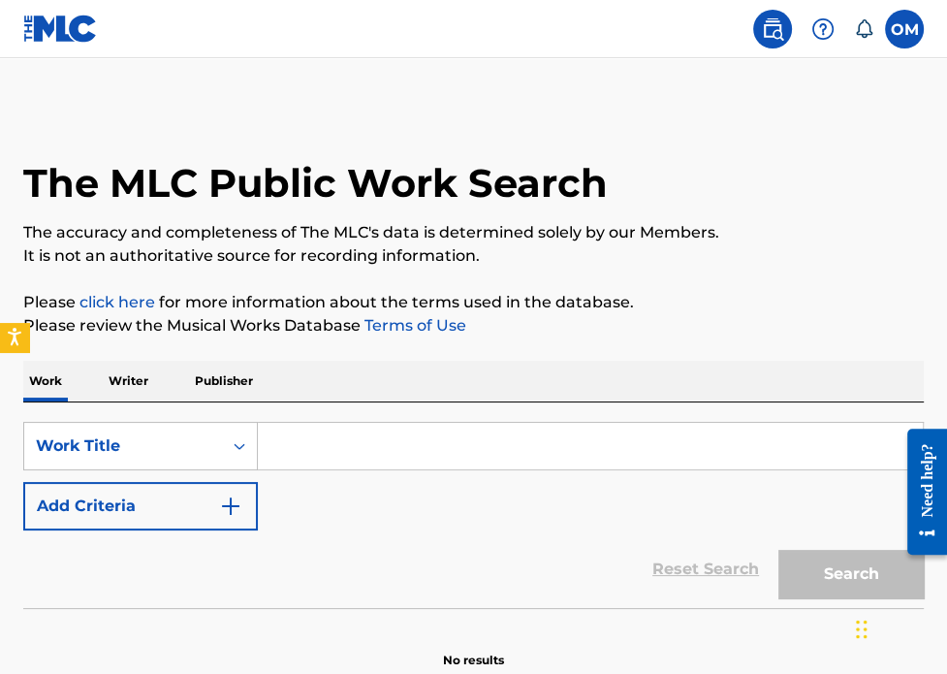
click at [323, 460] on input "Search Form" at bounding box center [590, 446] width 665 height 47
click at [393, 454] on input "Search Form" at bounding box center [590, 446] width 665 height 47
paste input "Walk This Way,” by RUN DMC and Aerosmith"
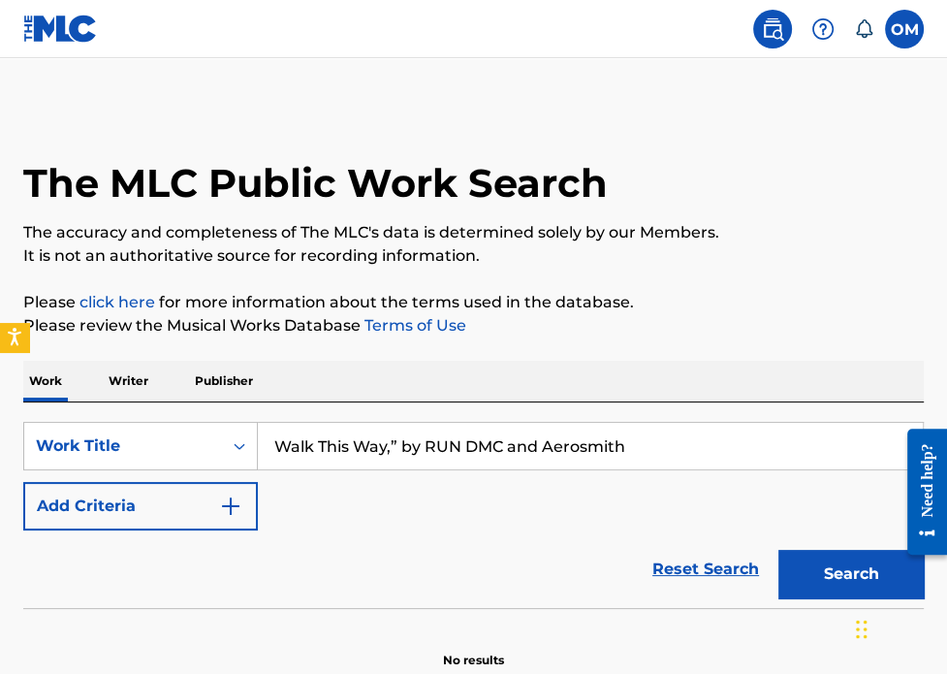
drag, startPoint x: 650, startPoint y: 451, endPoint x: 391, endPoint y: 450, distance: 259.8
click at [391, 450] on input "Walk This Way,” by RUN DMC and Aerosmith" at bounding box center [590, 446] width 665 height 47
type input "Walk This Way"
click at [778, 550] on button "Search" at bounding box center [850, 574] width 145 height 48
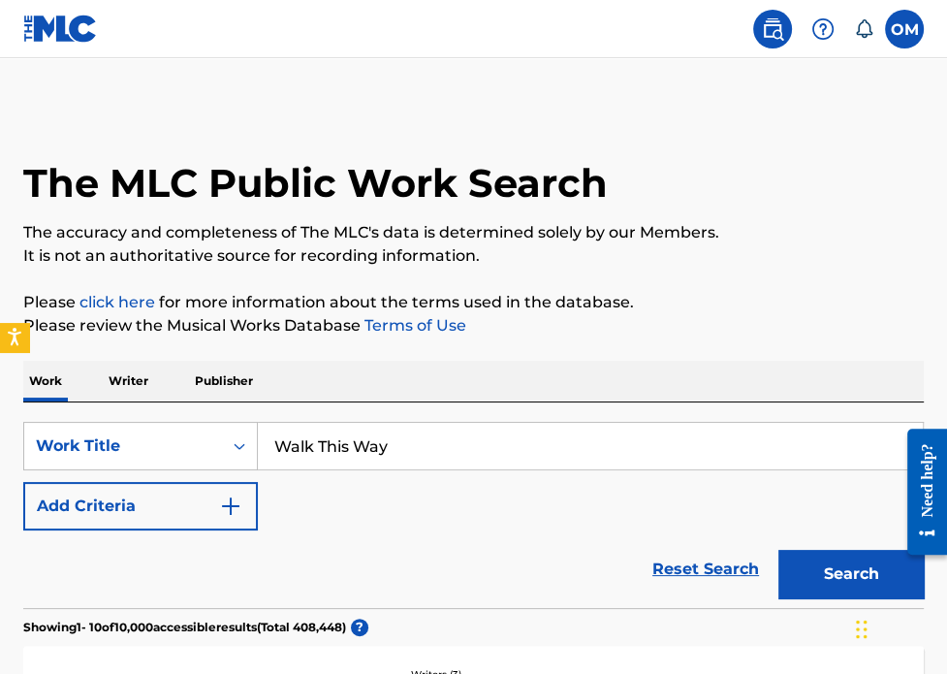
click at [700, 518] on div "SearchWithCriteria5cfdc3bb-c759-4f93-8149-121b0fef6b61 Work Title Walk This Way…" at bounding box center [473, 476] width 900 height 109
click at [228, 500] on img "Search Form" at bounding box center [230, 505] width 23 height 23
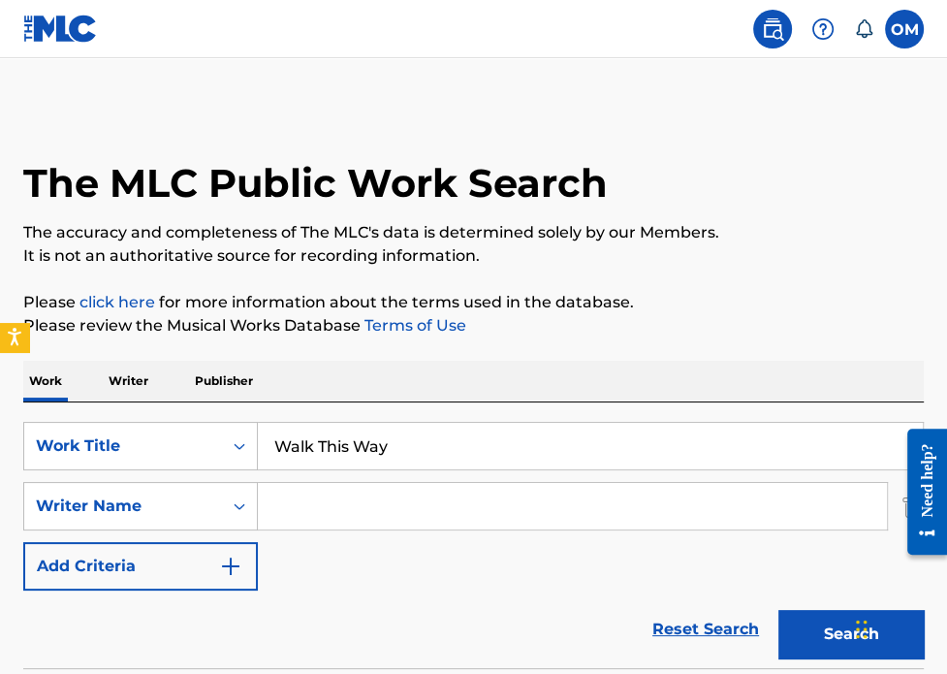
click at [341, 506] on input "Search Form" at bounding box center [572, 506] width 629 height 47
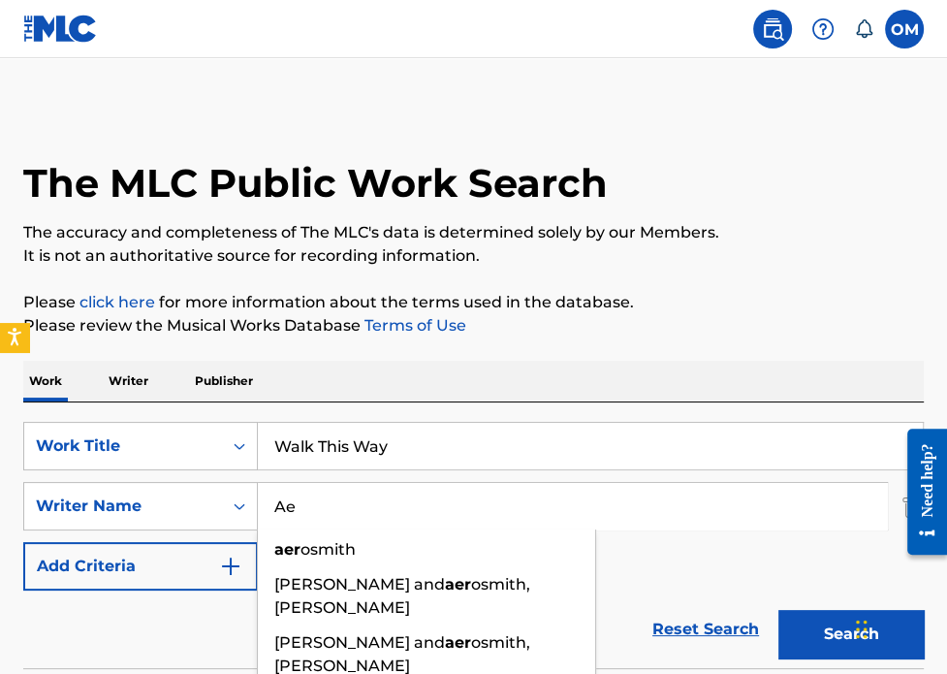
type input "A"
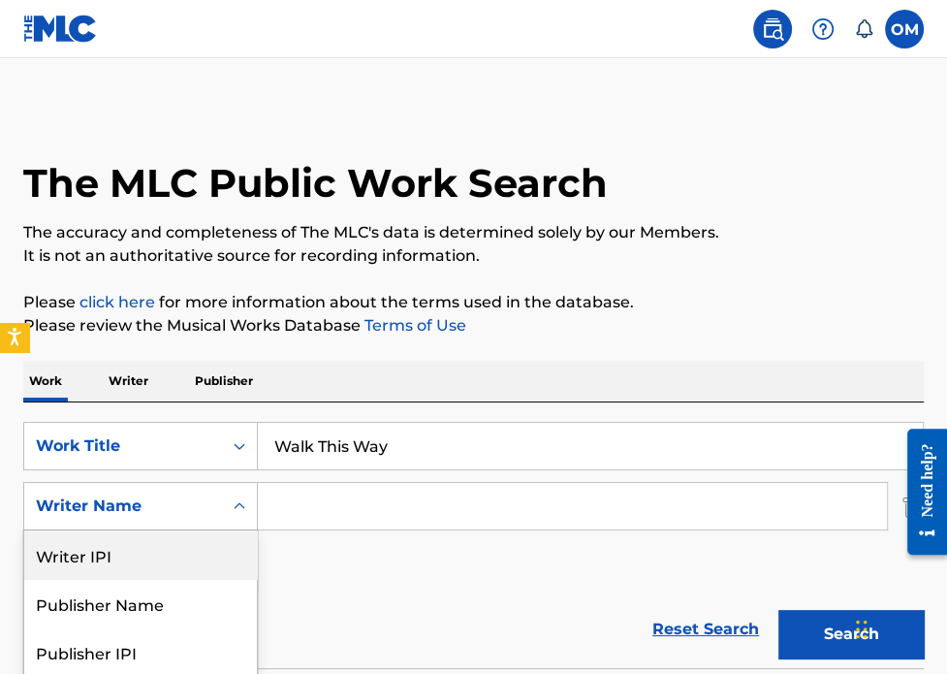
scroll to position [99, 0]
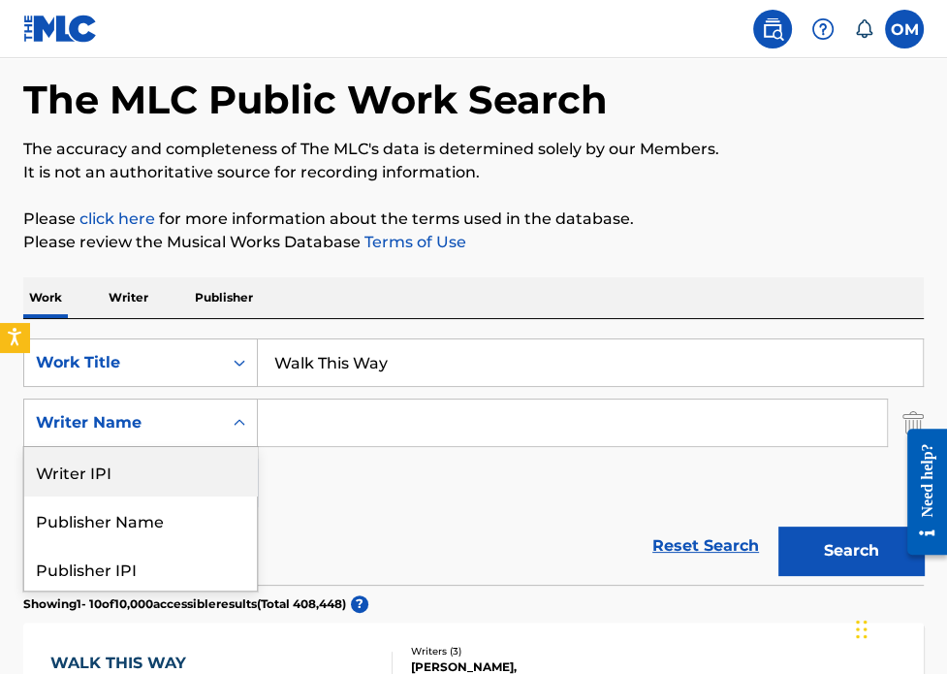
click at [229, 447] on div "5 results available. Use Up and Down to choose options, press Enter to select t…" at bounding box center [140, 422] width 235 height 48
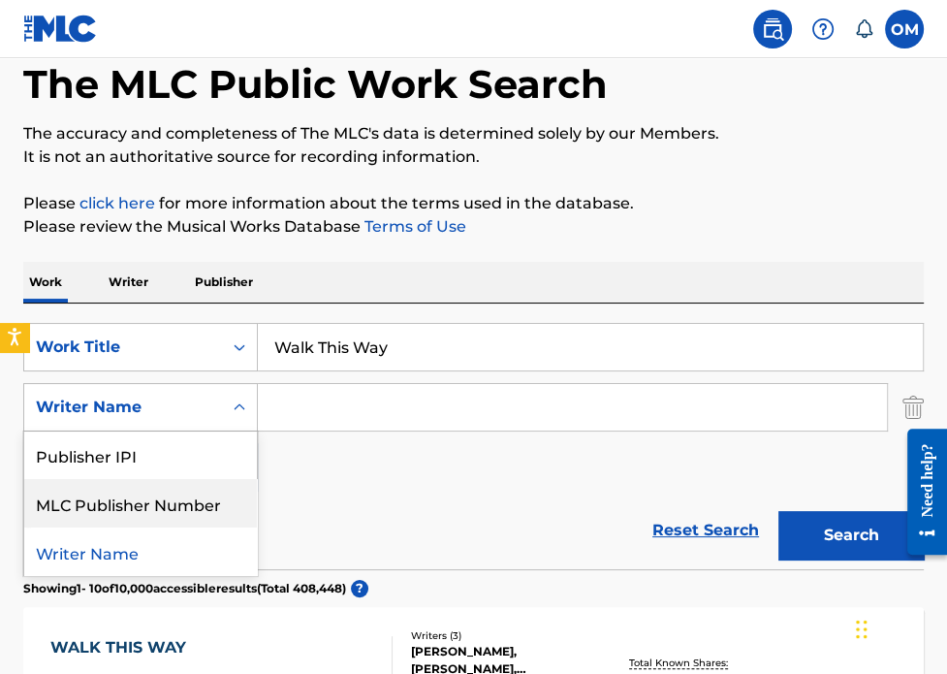
scroll to position [0, 0]
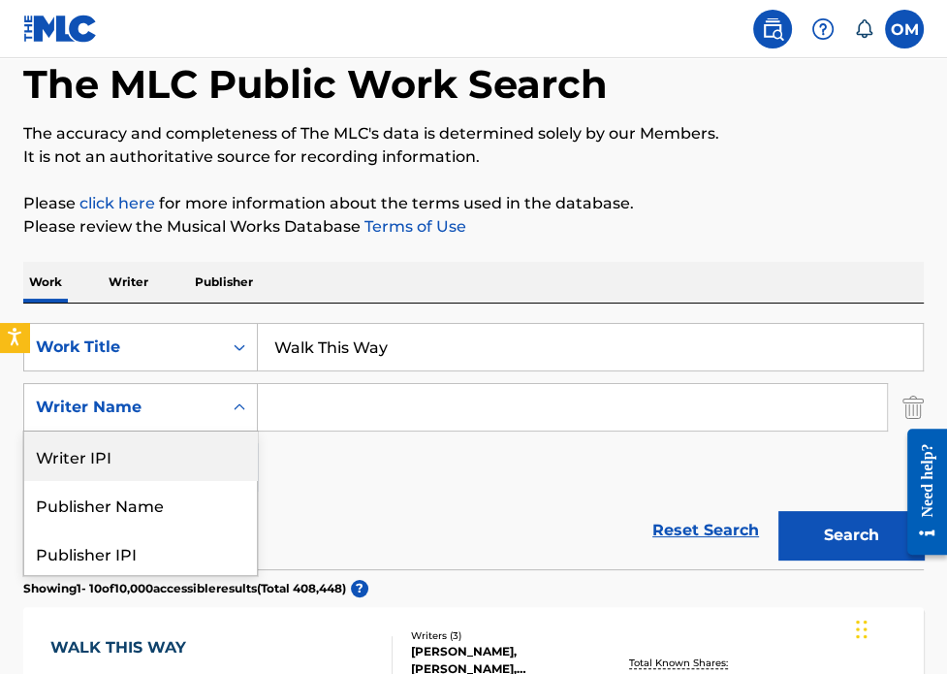
click at [143, 464] on div "Writer IPI" at bounding box center [140, 455] width 233 height 48
click at [172, 408] on div "Writer IPI" at bounding box center [123, 406] width 174 height 23
click at [157, 472] on div "Writer Name" at bounding box center [140, 455] width 233 height 48
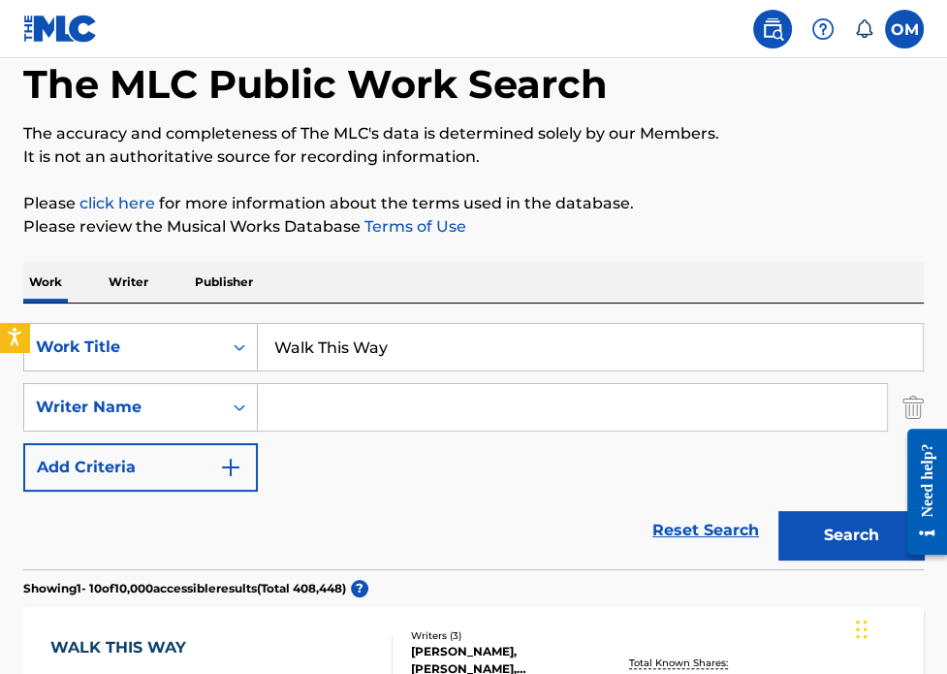
click at [331, 411] on input "Search Form" at bounding box center [572, 407] width 629 height 47
click at [778, 511] on button "Search" at bounding box center [850, 535] width 145 height 48
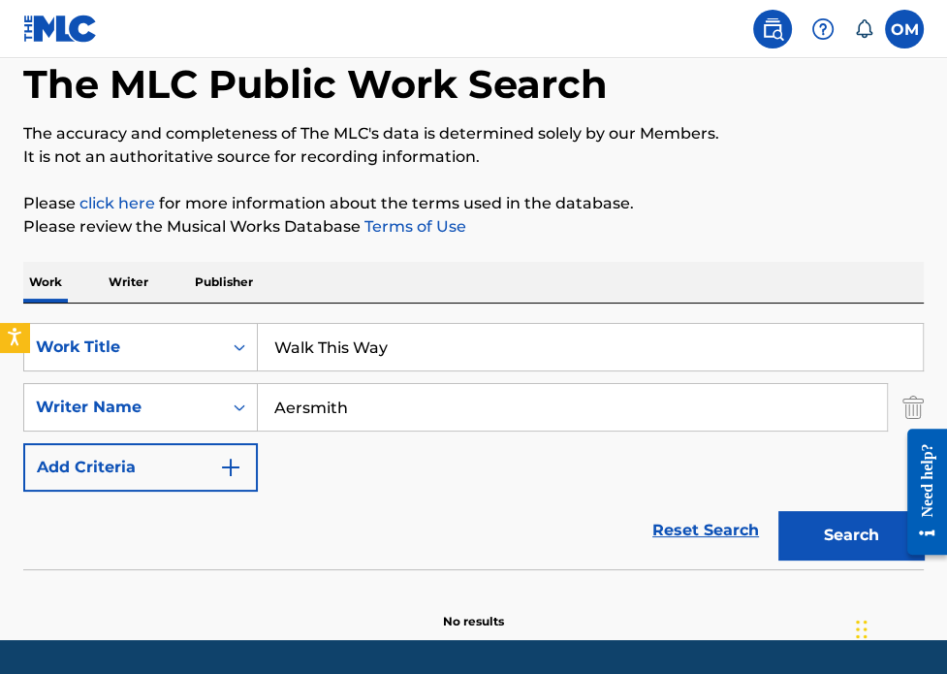
click at [302, 404] on input "Aersmith" at bounding box center [572, 407] width 629 height 47
type input "Aerosmith"
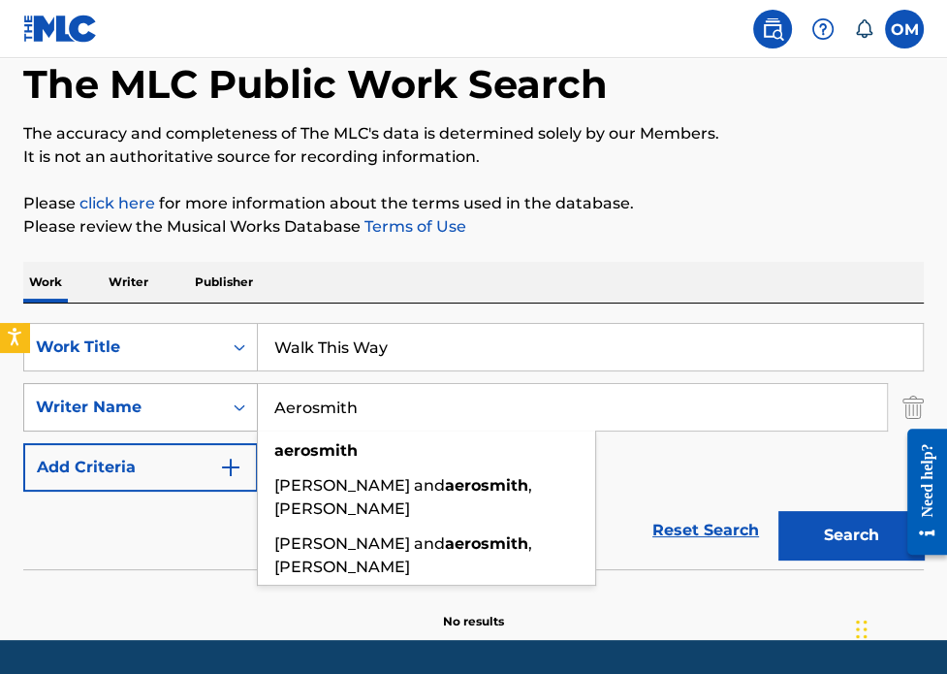
drag, startPoint x: 378, startPoint y: 414, endPoint x: 233, endPoint y: 415, distance: 145.4
click at [233, 415] on div "SearchWithCriteria00ac0249-c2a3-43a1-afb6-9ca4e779b6c7 Writer Name Aerosmith ae…" at bounding box center [473, 407] width 900 height 48
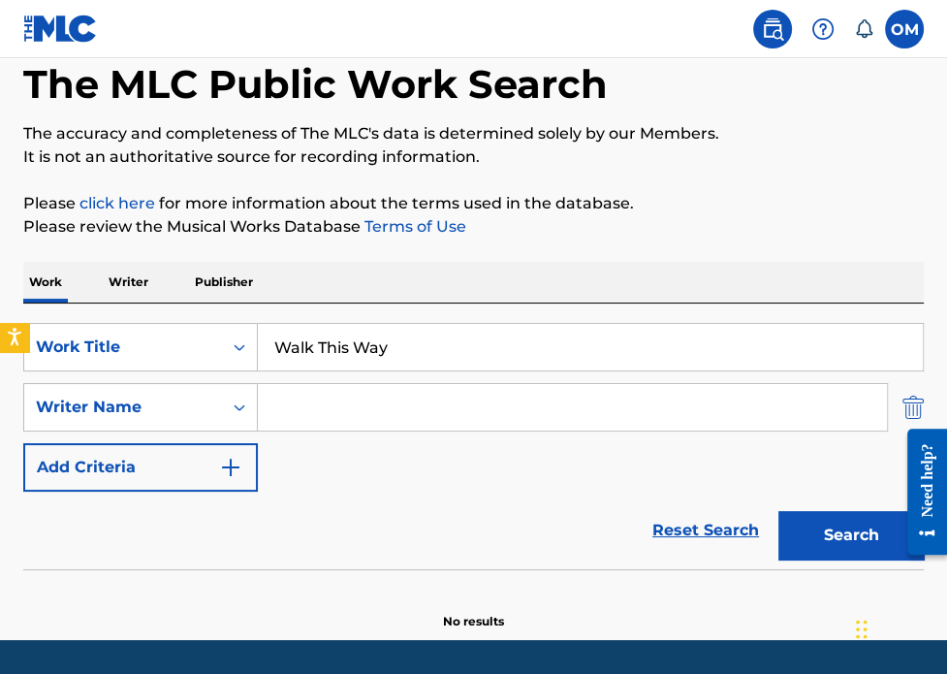
click at [911, 407] on img "Search Form" at bounding box center [912, 407] width 21 height 48
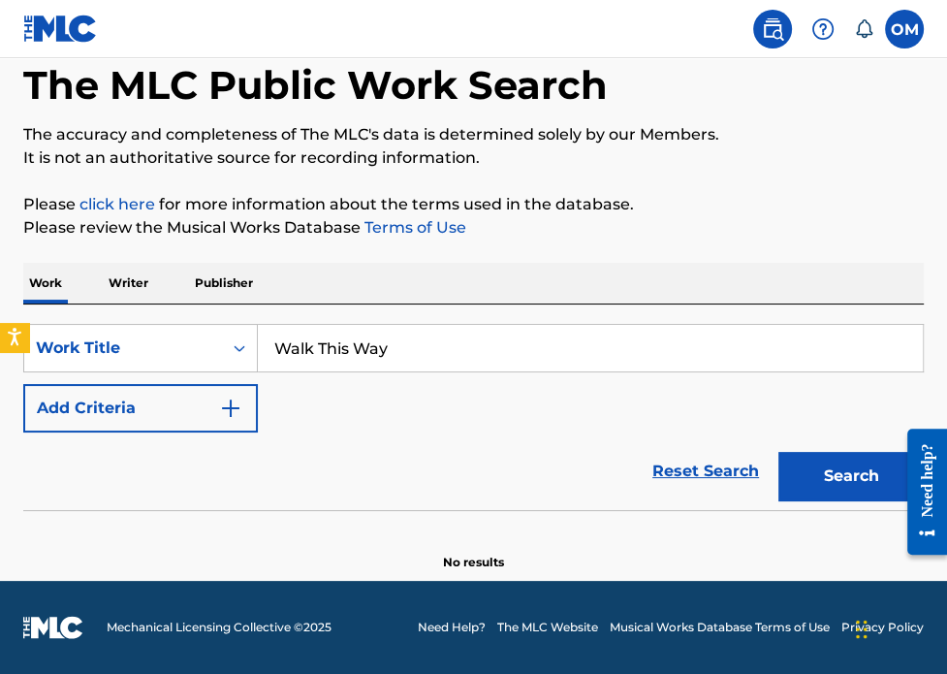
scroll to position [97, 0]
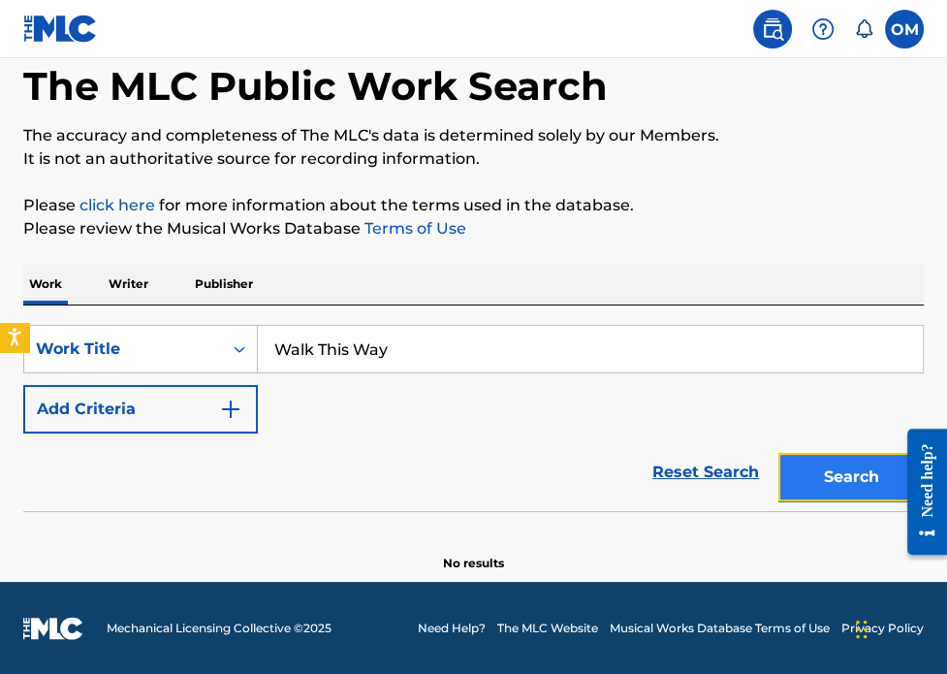
click at [833, 480] on button "Search" at bounding box center [850, 477] width 145 height 48
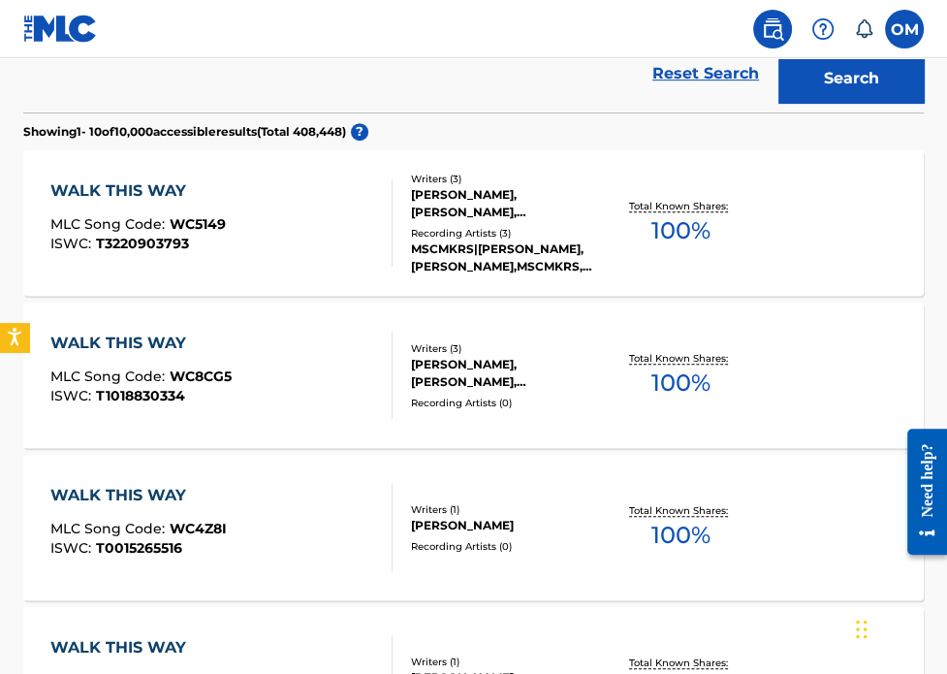
scroll to position [407, 0]
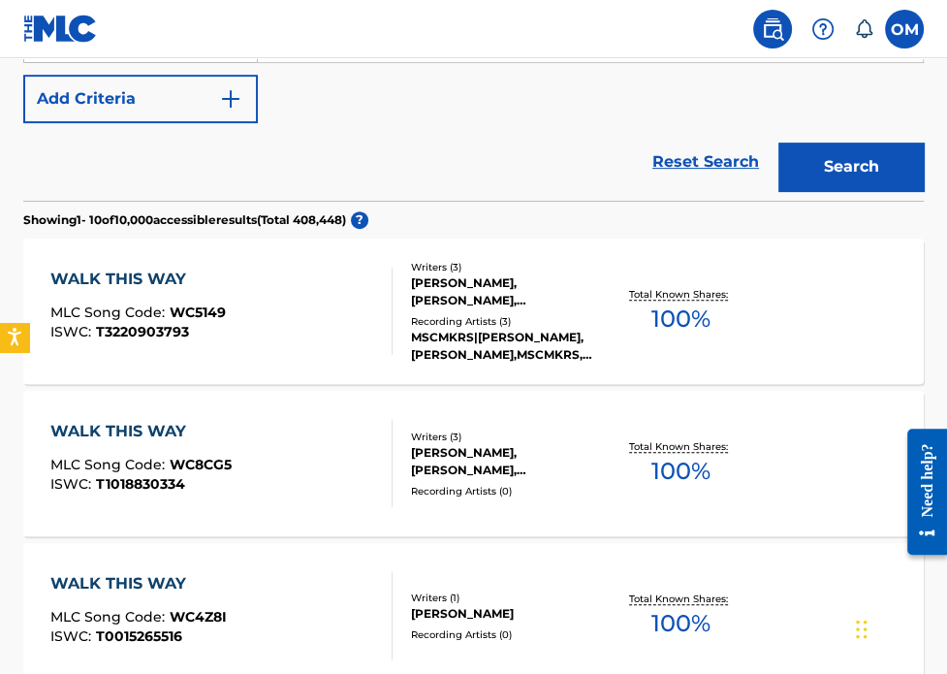
click at [302, 349] on div "WALK THIS WAY MLC Song Code : WC5149 ISWC : T3220903793" at bounding box center [221, 311] width 342 height 87
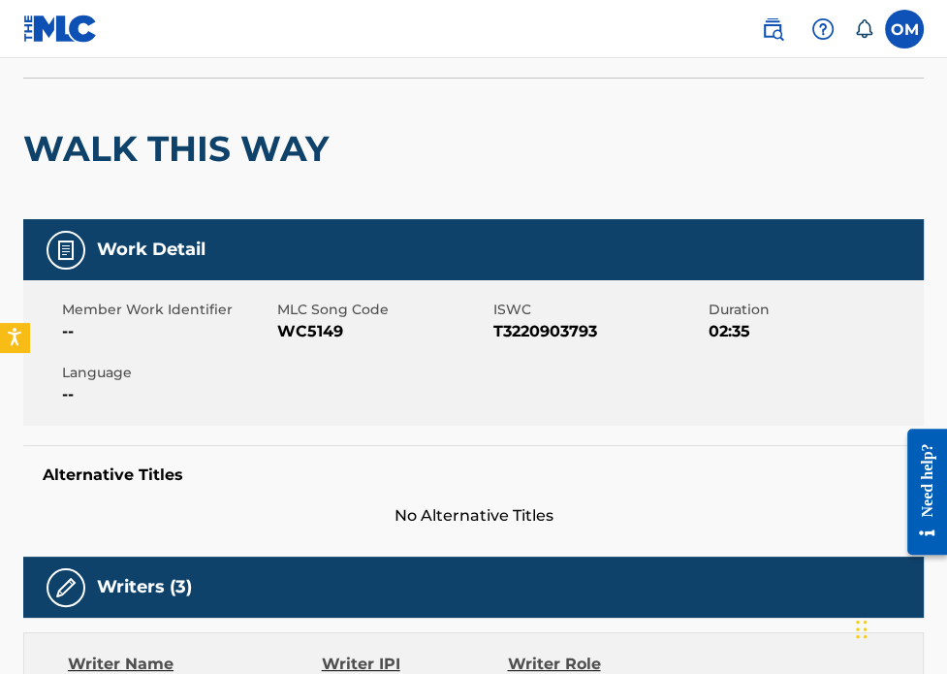
scroll to position [122, 0]
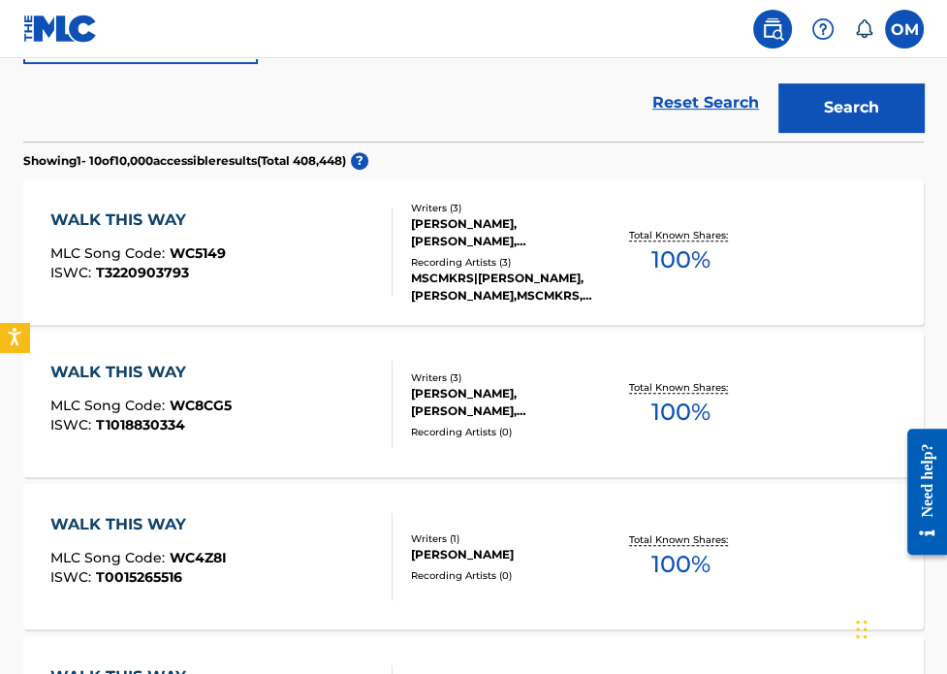
scroll to position [471, 0]
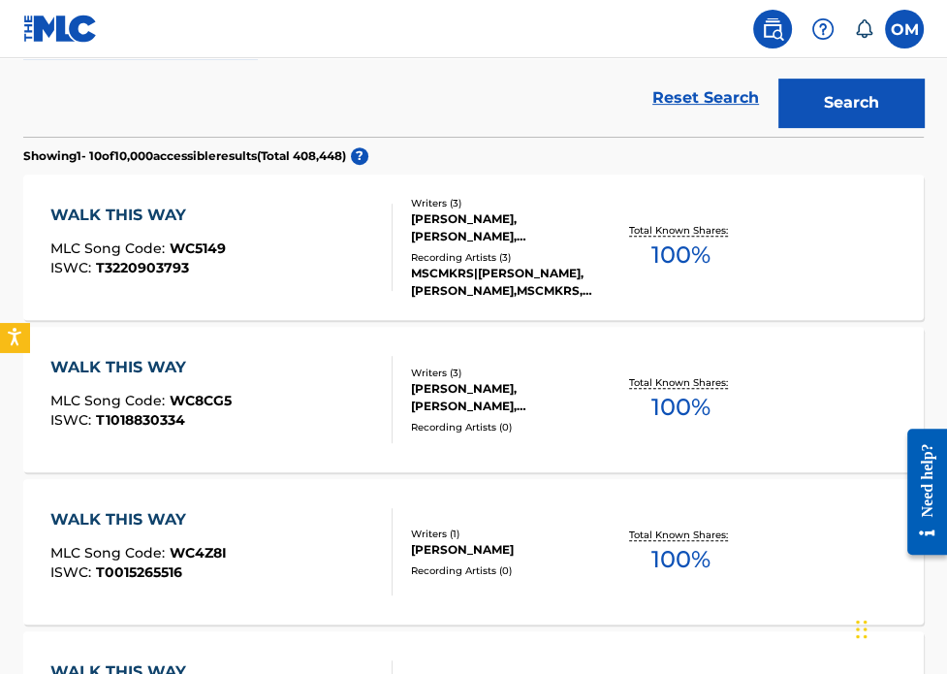
click at [308, 417] on div "WALK THIS WAY MLC Song Code : WC8CG5 ISWC : T1018830334" at bounding box center [221, 399] width 342 height 87
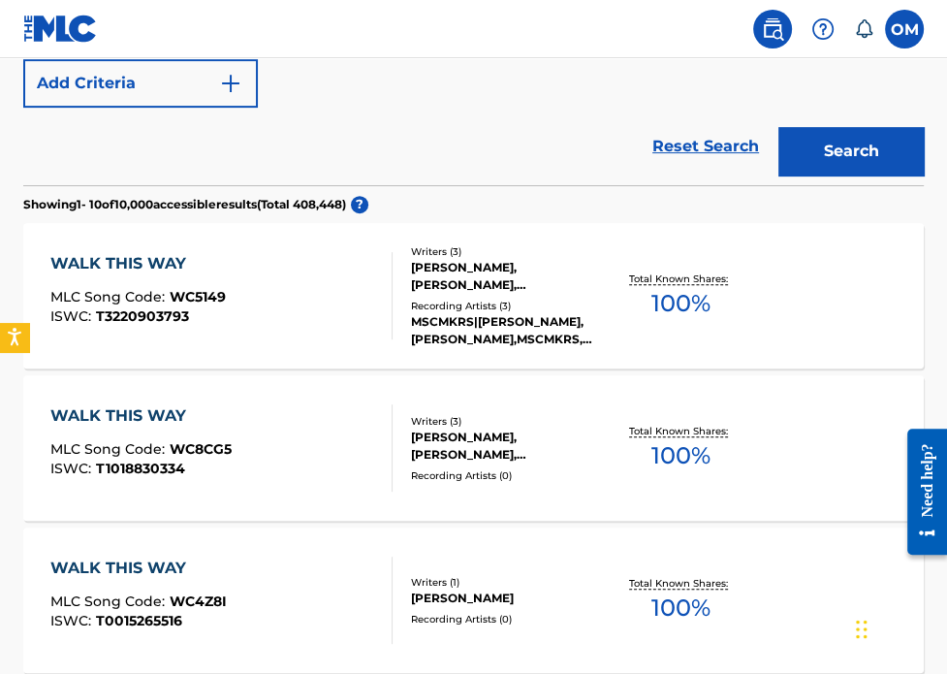
scroll to position [425, 0]
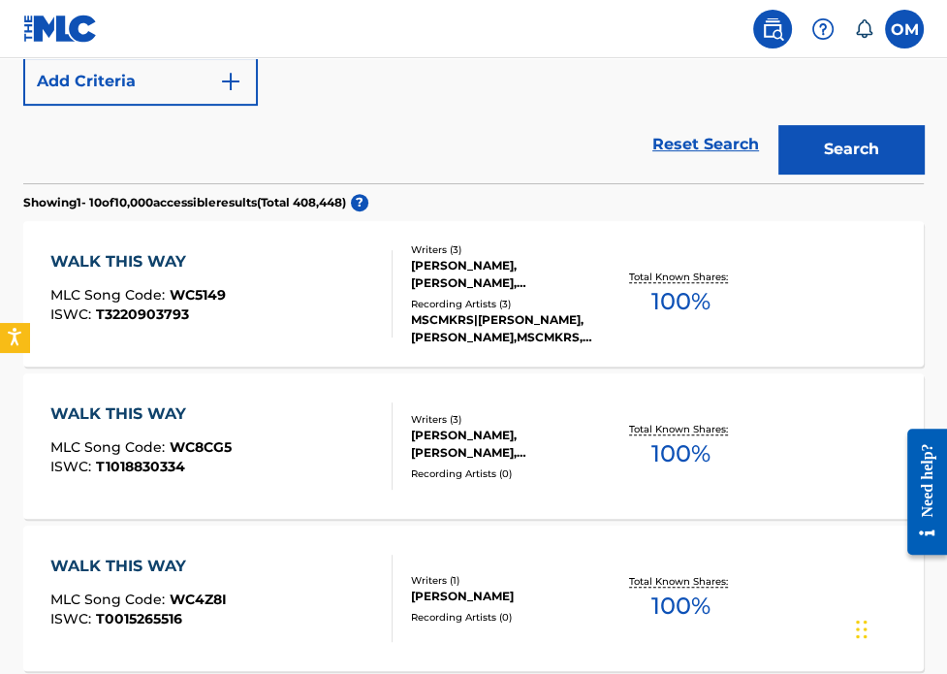
click at [149, 277] on div "WALK THIS WAY MLC Song Code : WC5149 ISWC : T3220903793" at bounding box center [137, 293] width 175 height 87
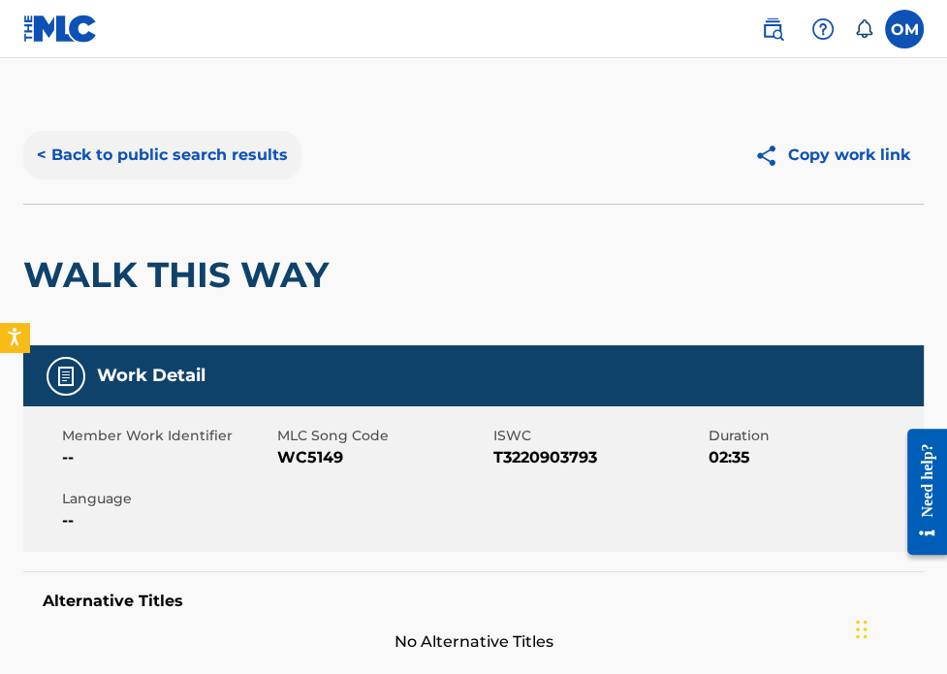
click at [51, 154] on button "< Back to public search results" at bounding box center [162, 155] width 278 height 48
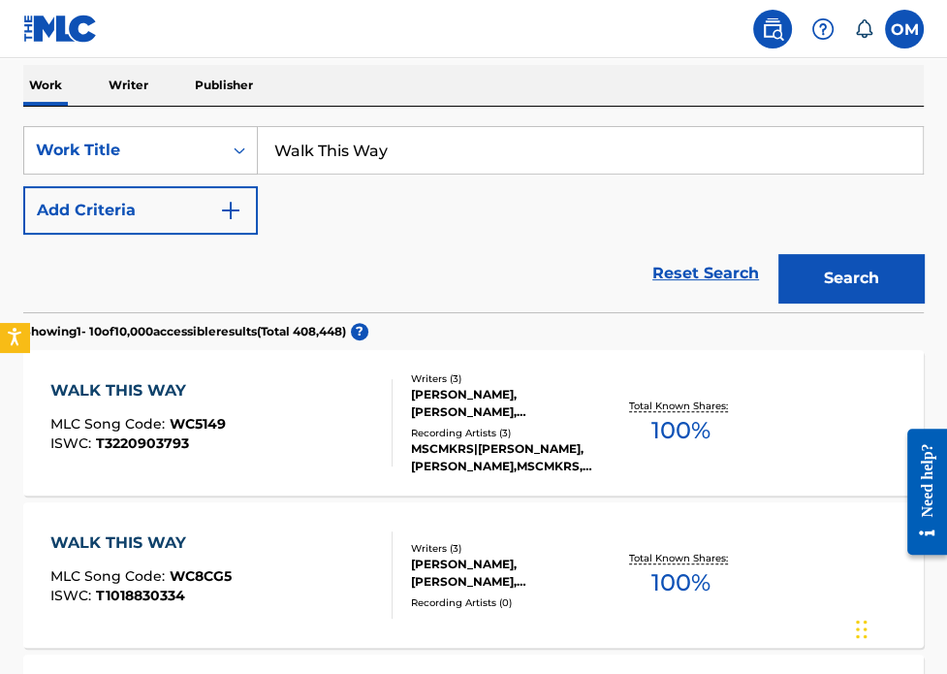
scroll to position [237, 0]
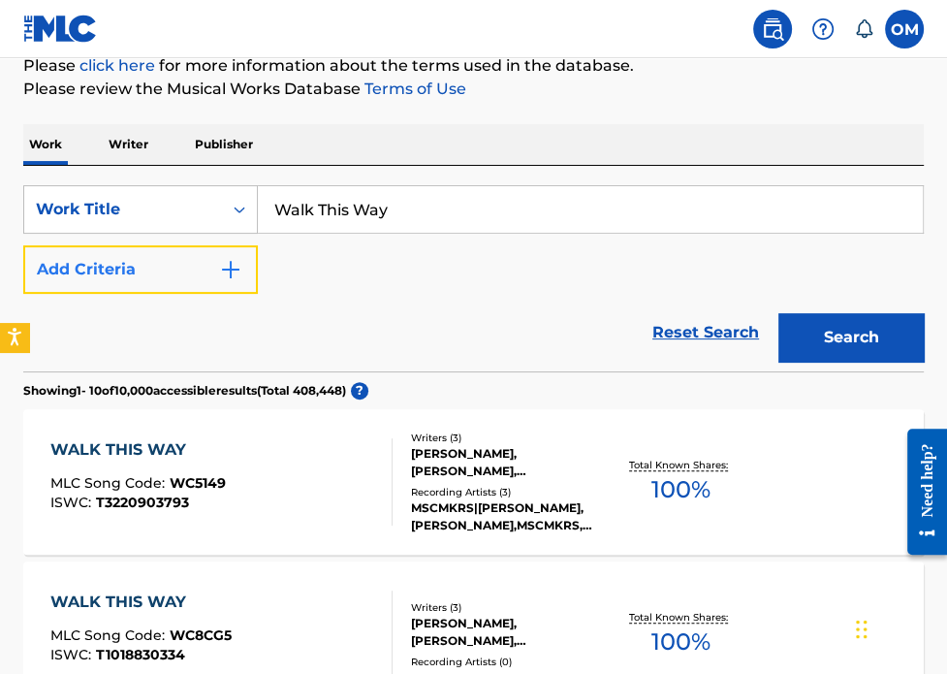
click at [161, 278] on button "Add Criteria" at bounding box center [140, 269] width 235 height 48
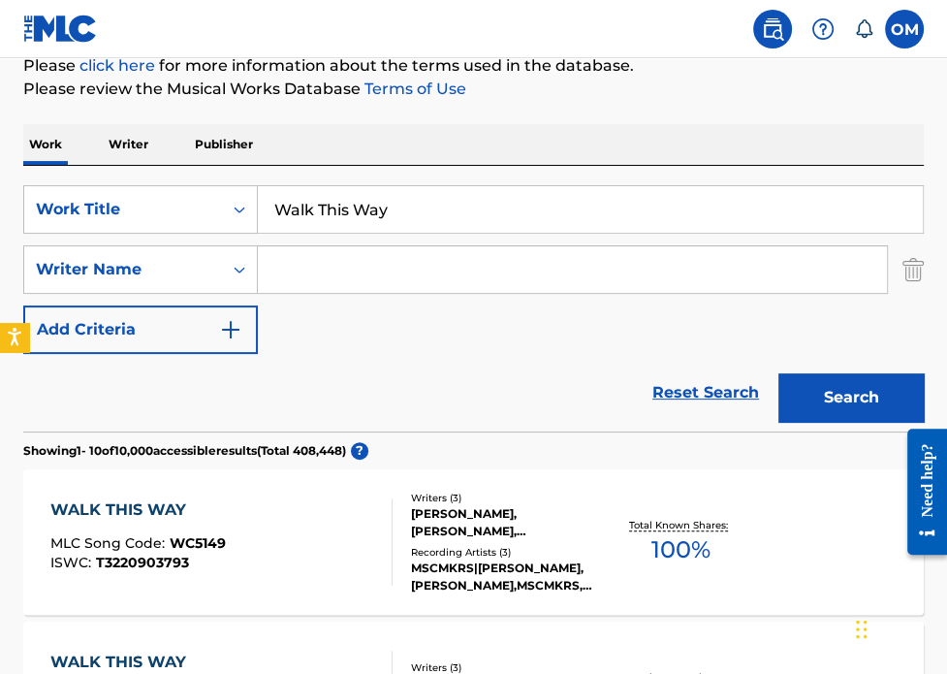
click at [143, 140] on p "Writer" at bounding box center [128, 144] width 51 height 41
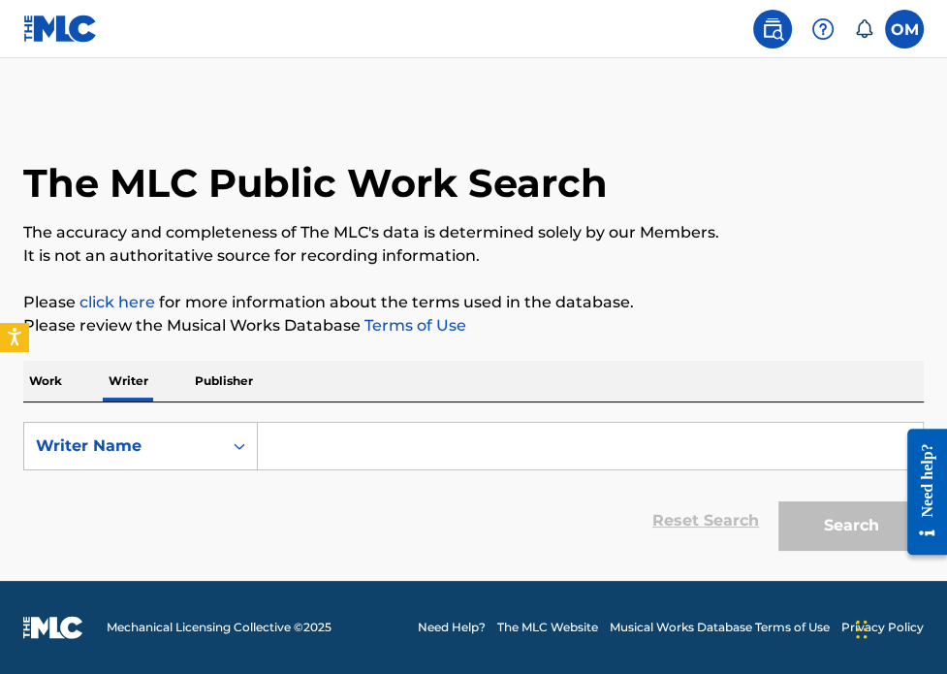
click at [45, 376] on p "Work" at bounding box center [45, 381] width 45 height 41
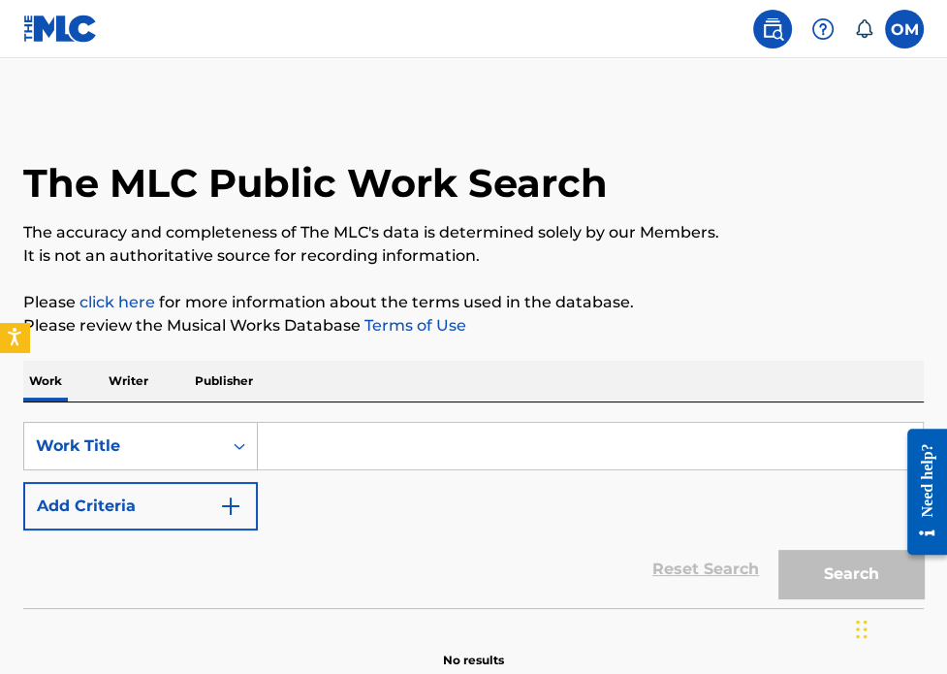
click at [288, 438] on input "Search Form" at bounding box center [590, 446] width 665 height 47
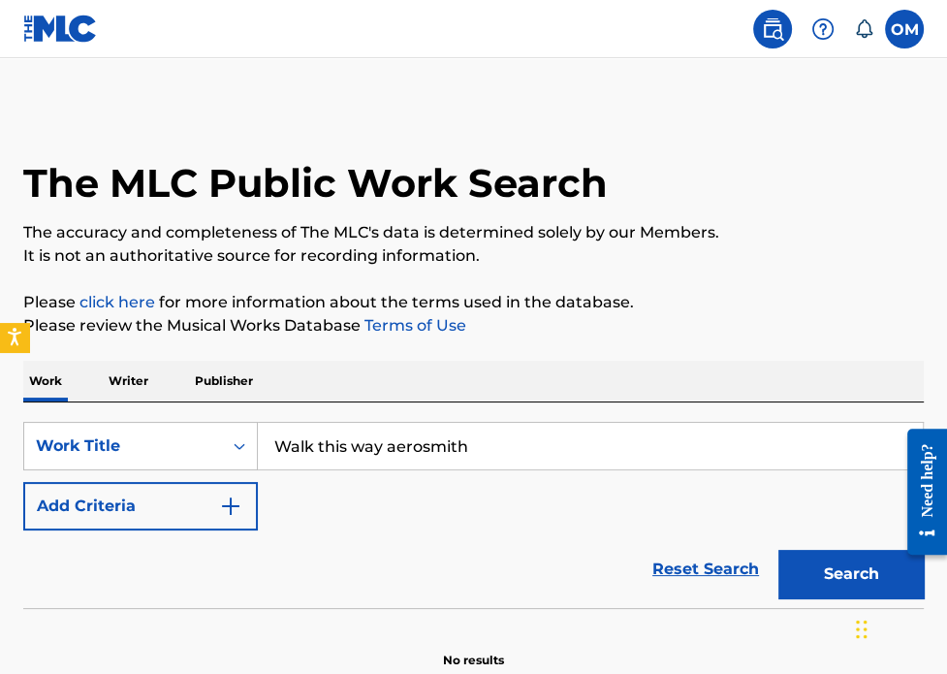
click at [778, 550] on button "Search" at bounding box center [850, 574] width 145 height 48
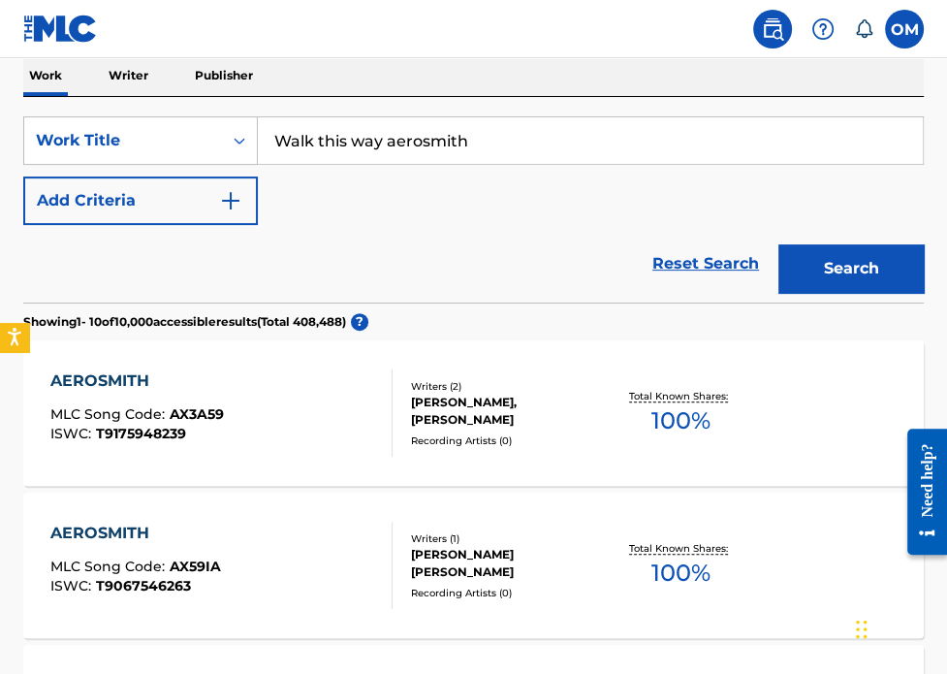
scroll to position [306, 0]
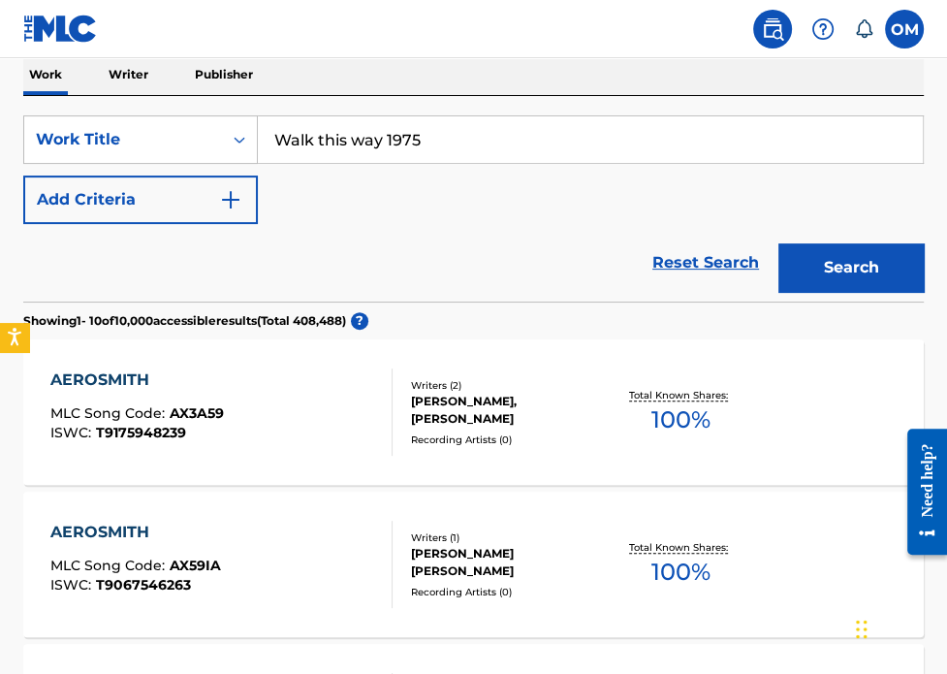
click at [778, 243] on button "Search" at bounding box center [850, 267] width 145 height 48
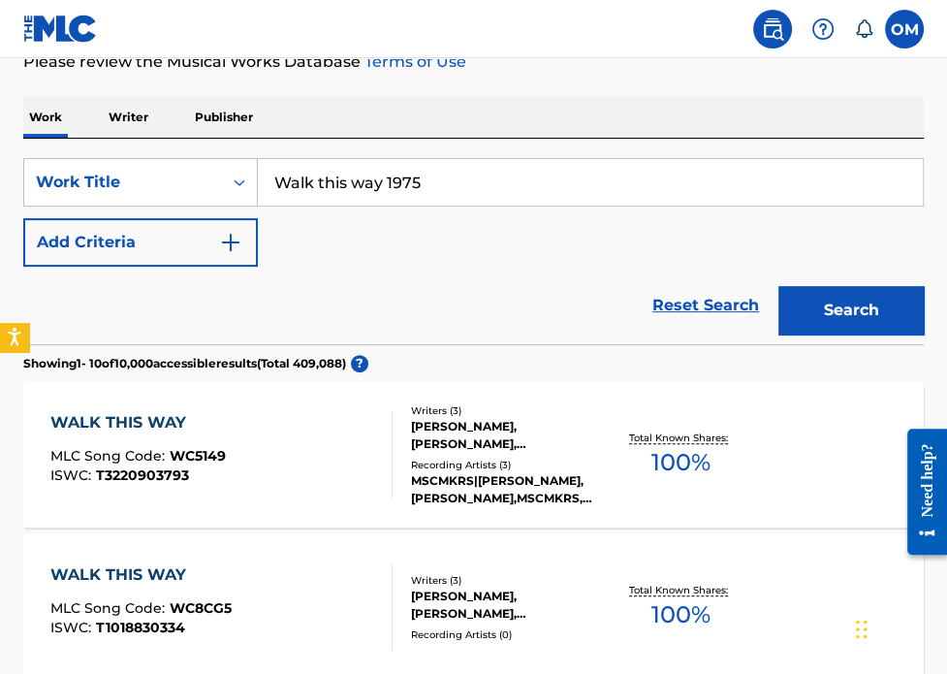
scroll to position [260, 0]
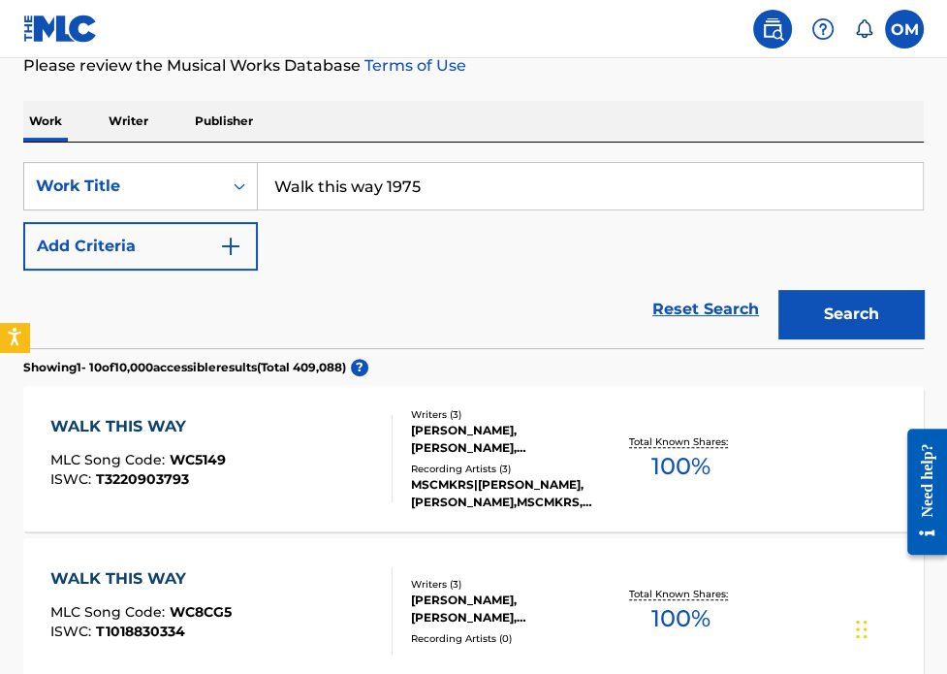
click at [438, 189] on input "Walk this way 1975" at bounding box center [590, 186] width 665 height 47
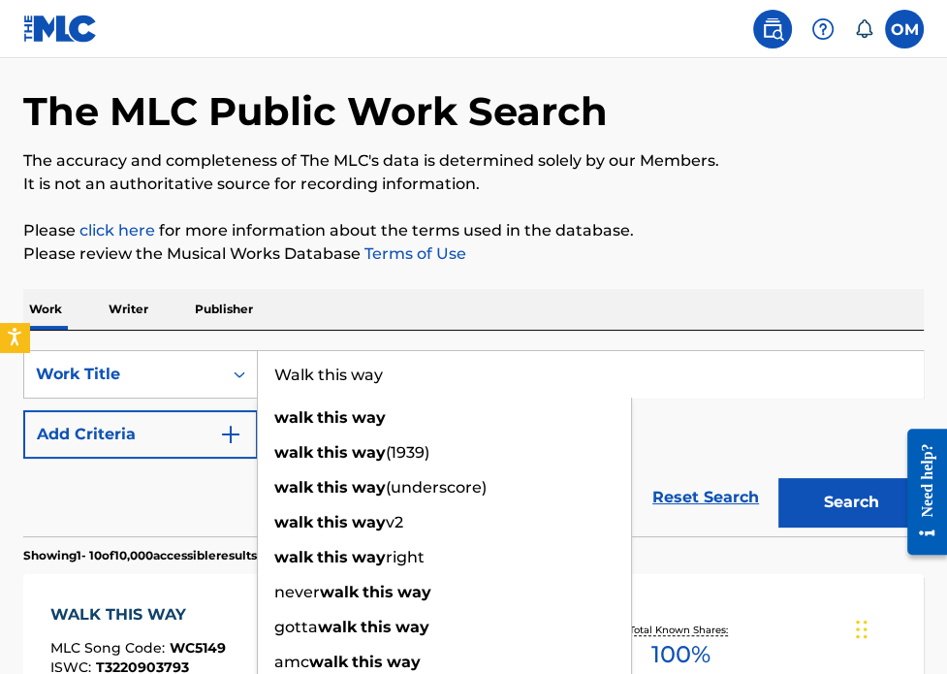
scroll to position [73, 0]
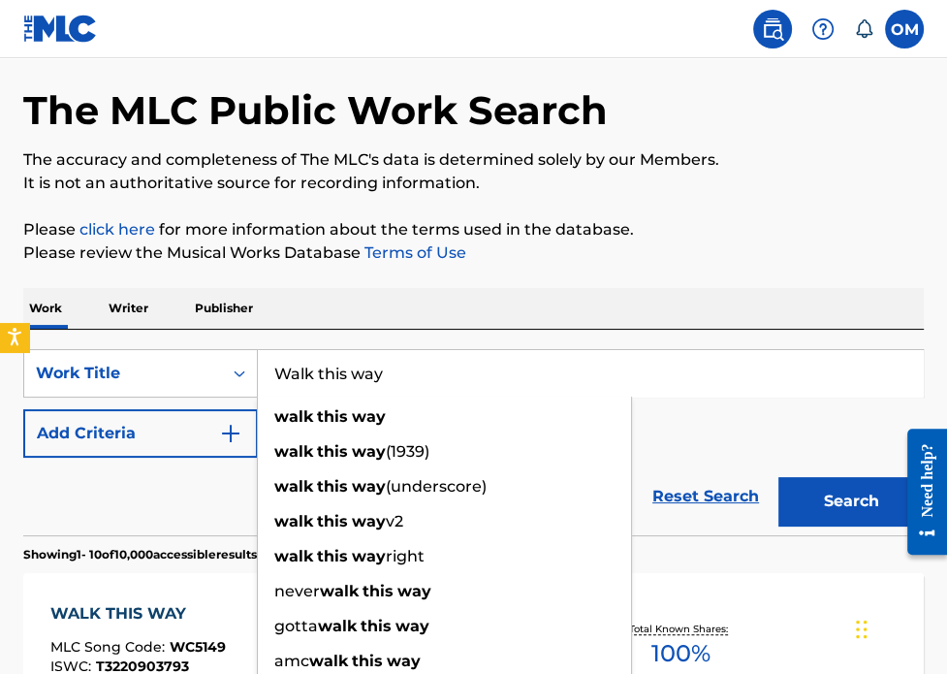
type input "Walk this way"
click at [718, 242] on p "Please review the Musical Works Database Terms of Use" at bounding box center [473, 252] width 900 height 23
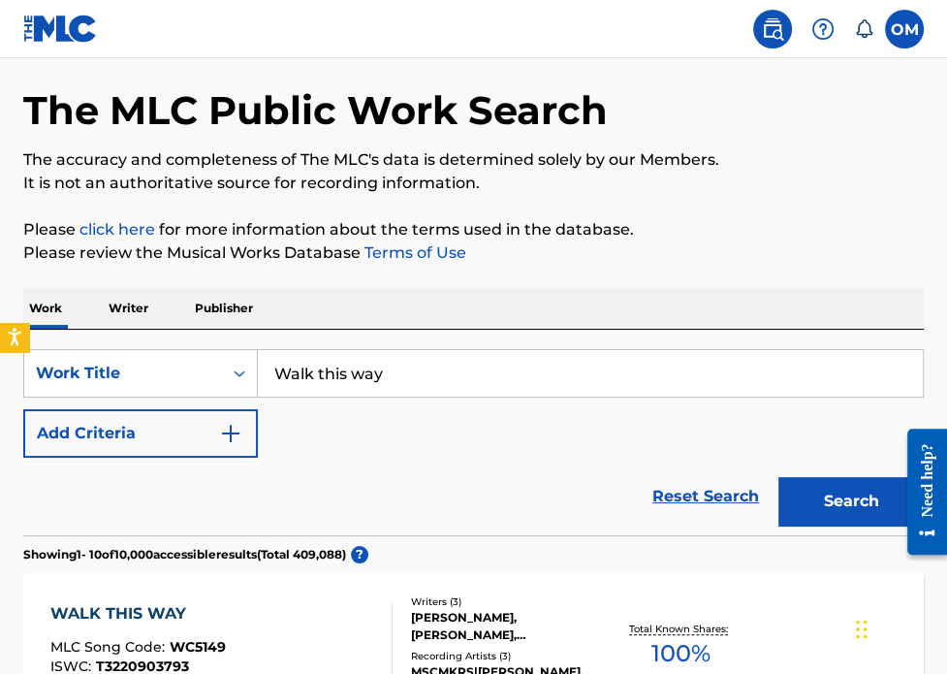
click at [860, 221] on p "Please click here for more information about the terms used in the database." at bounding box center [473, 229] width 900 height 23
